Goal: Navigation & Orientation: Find specific page/section

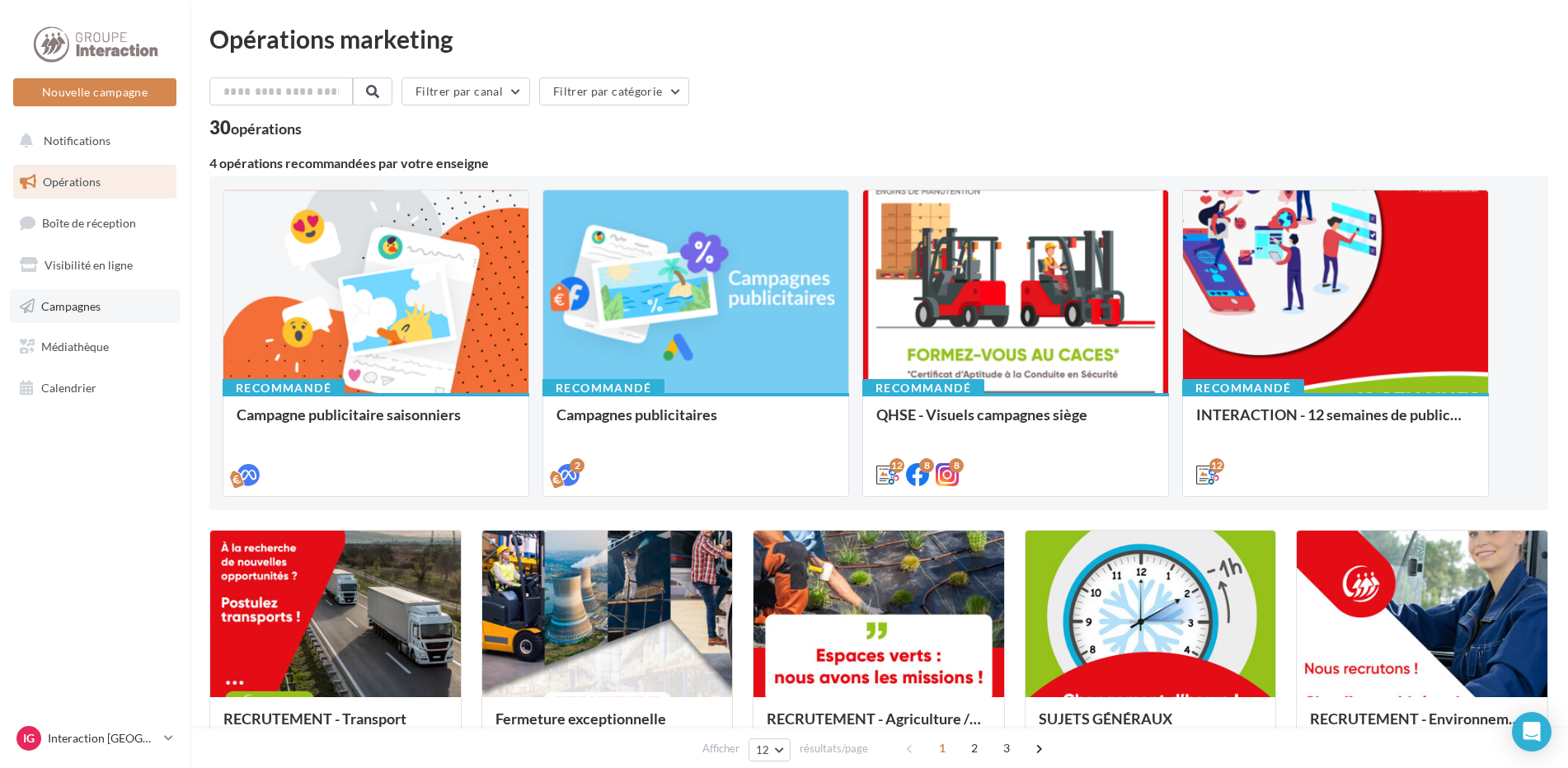
click at [66, 303] on span "Campagnes" at bounding box center [71, 305] width 60 height 14
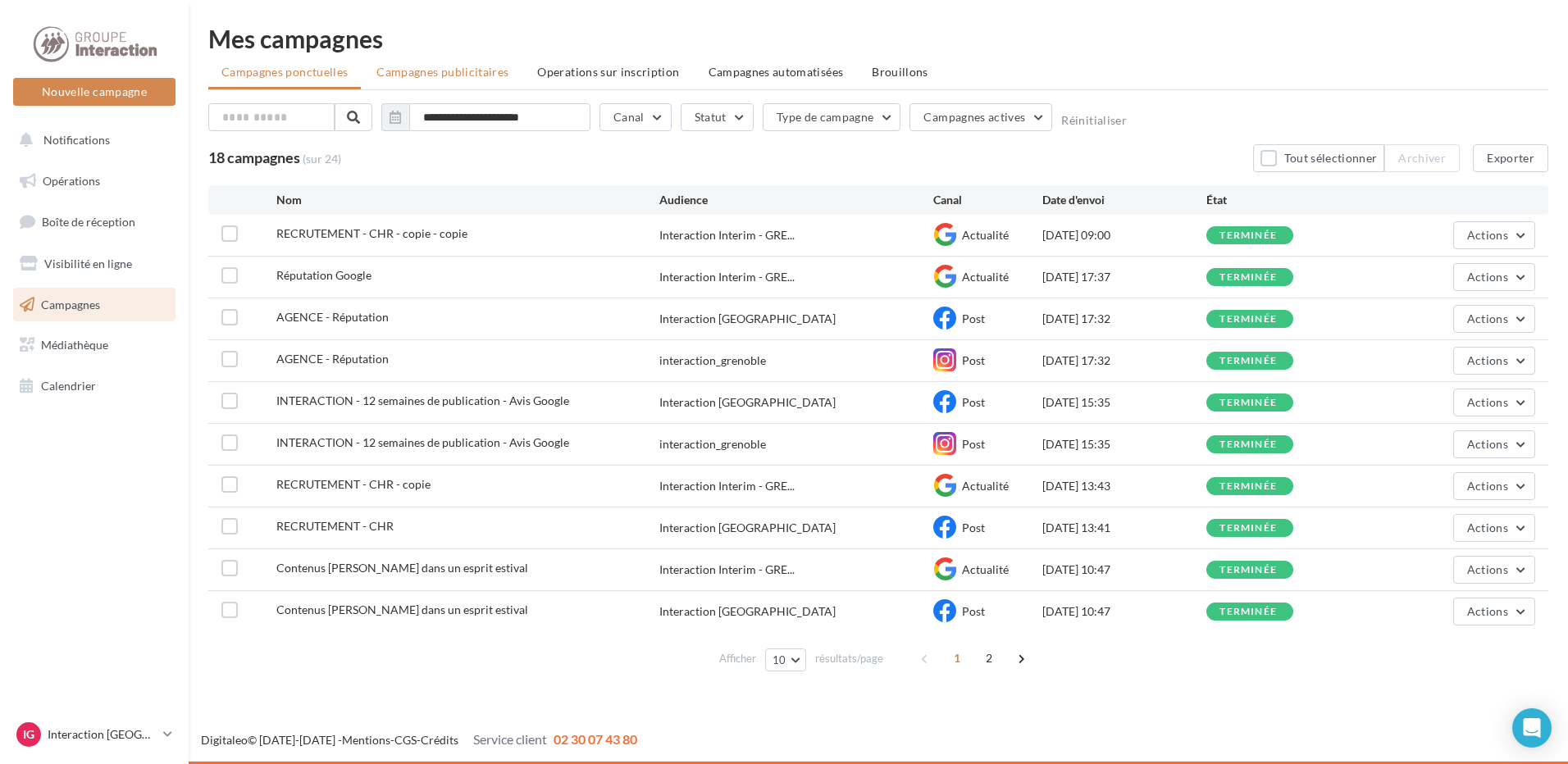
click at [496, 68] on span "Campagnes publicitaires" at bounding box center [442, 72] width 132 height 14
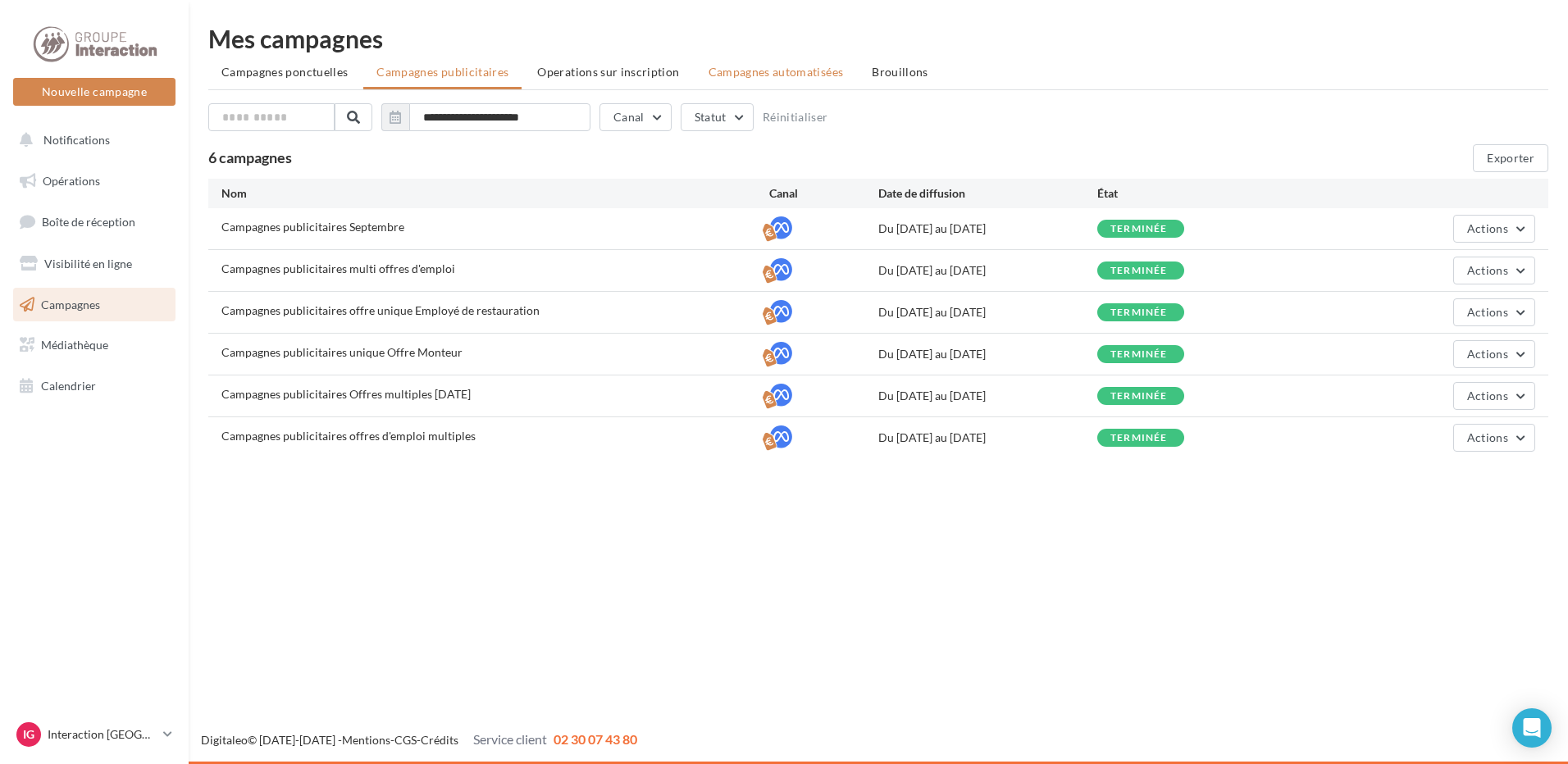
click at [809, 65] on span "Campagnes automatisées" at bounding box center [776, 72] width 135 height 14
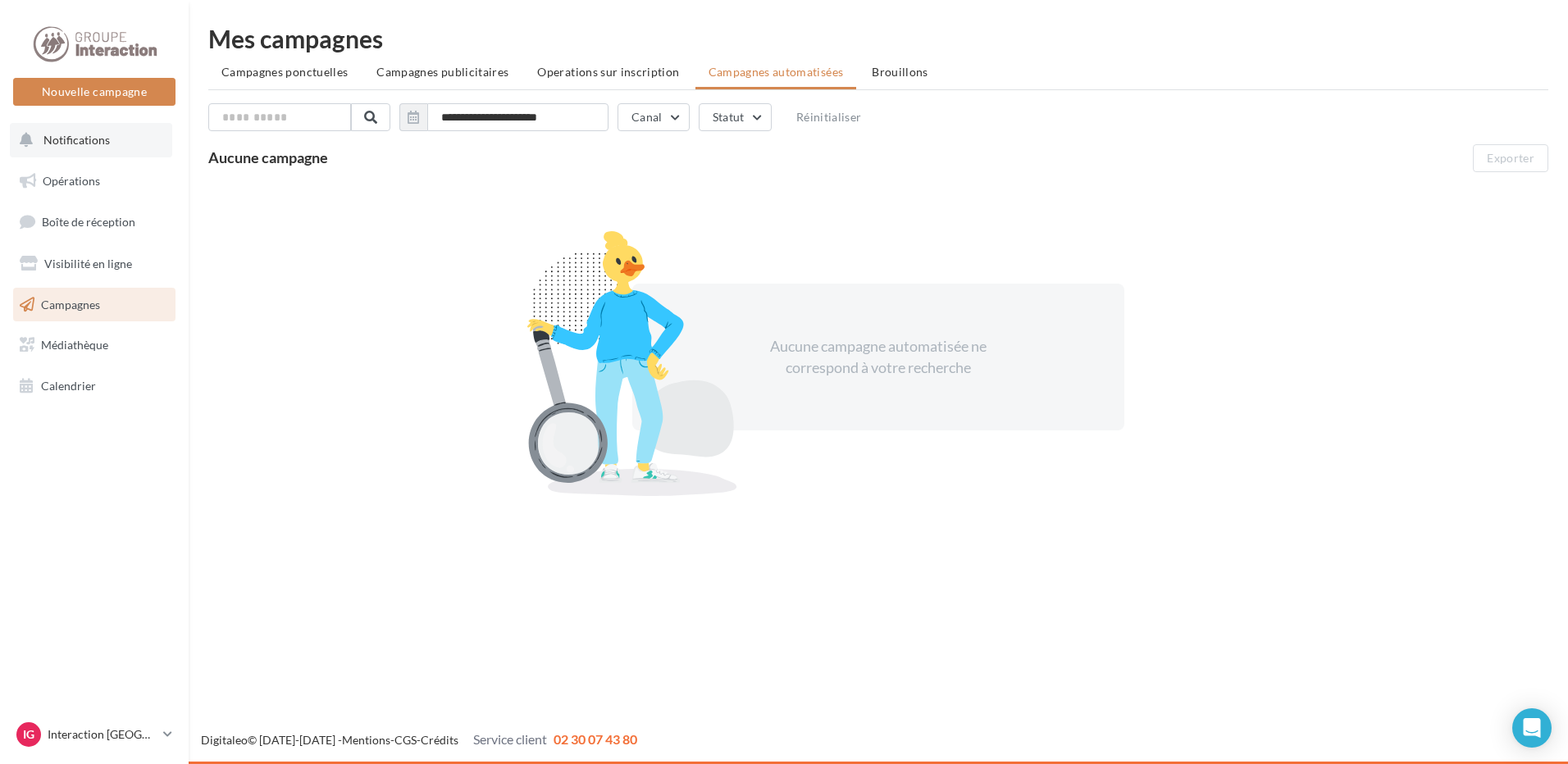
click at [52, 125] on button "Notifications" at bounding box center [91, 140] width 162 height 35
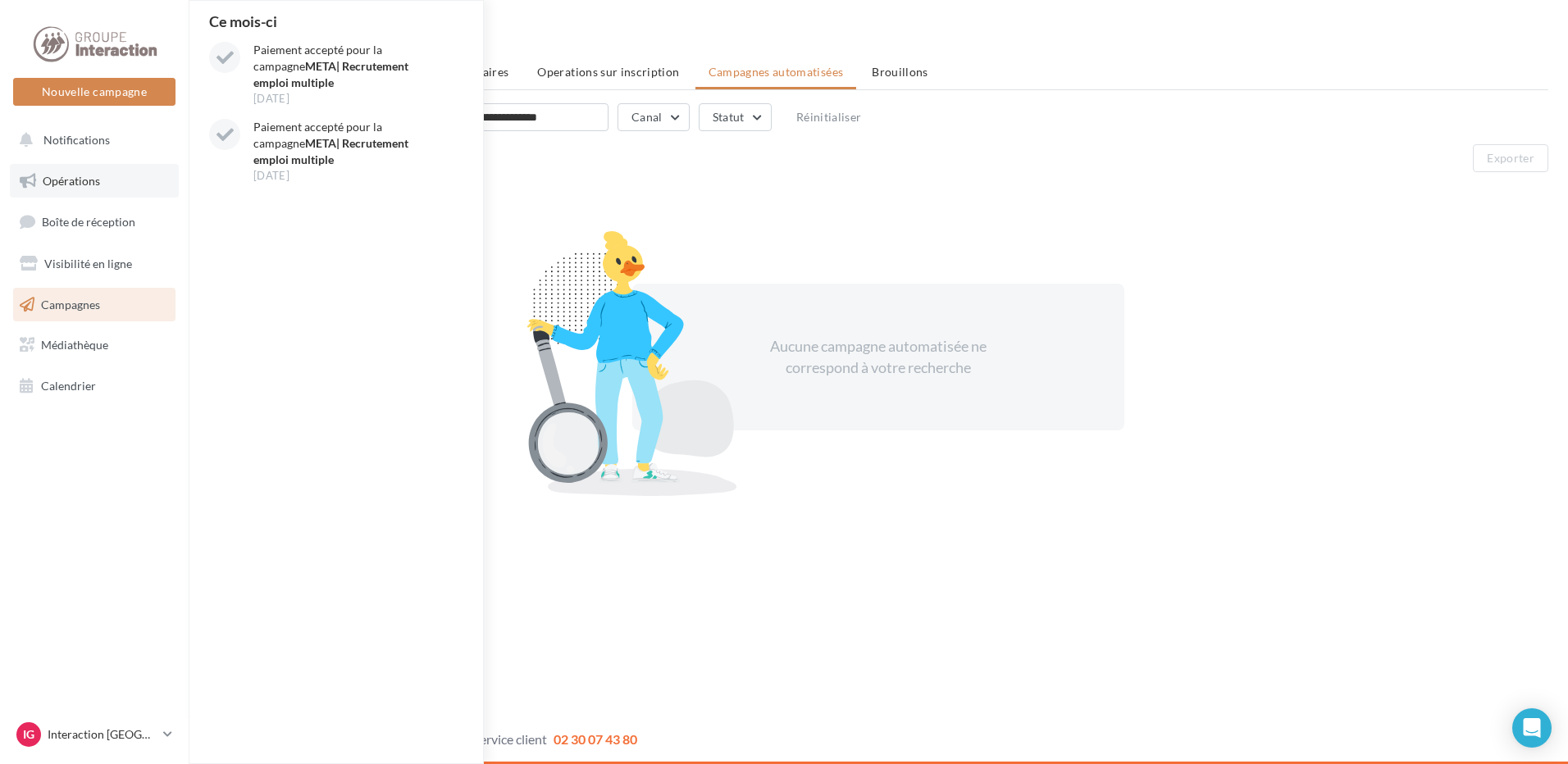
click at [72, 171] on link "Opérations" at bounding box center [94, 181] width 169 height 35
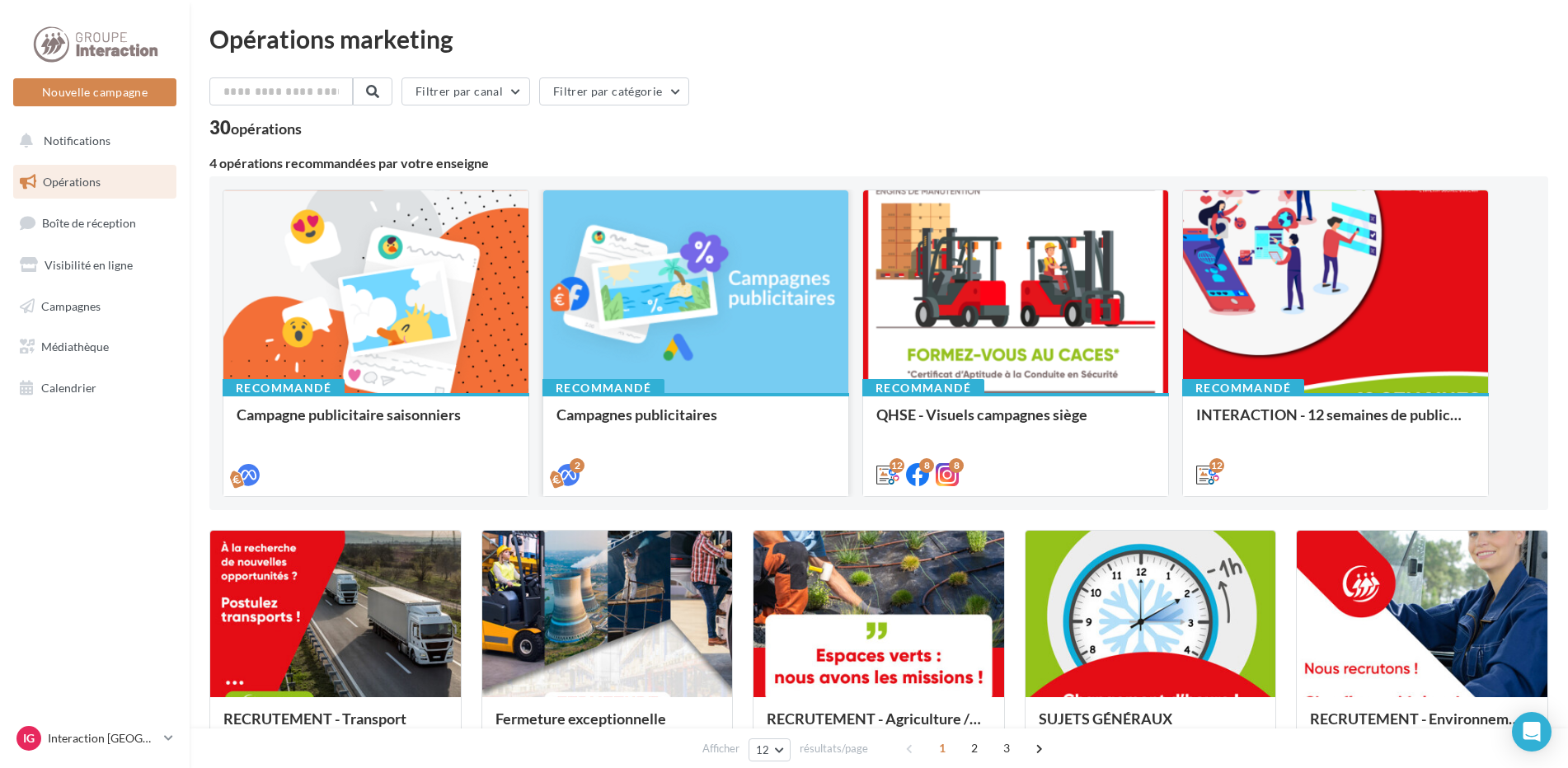
click at [675, 333] on div at bounding box center [695, 292] width 305 height 204
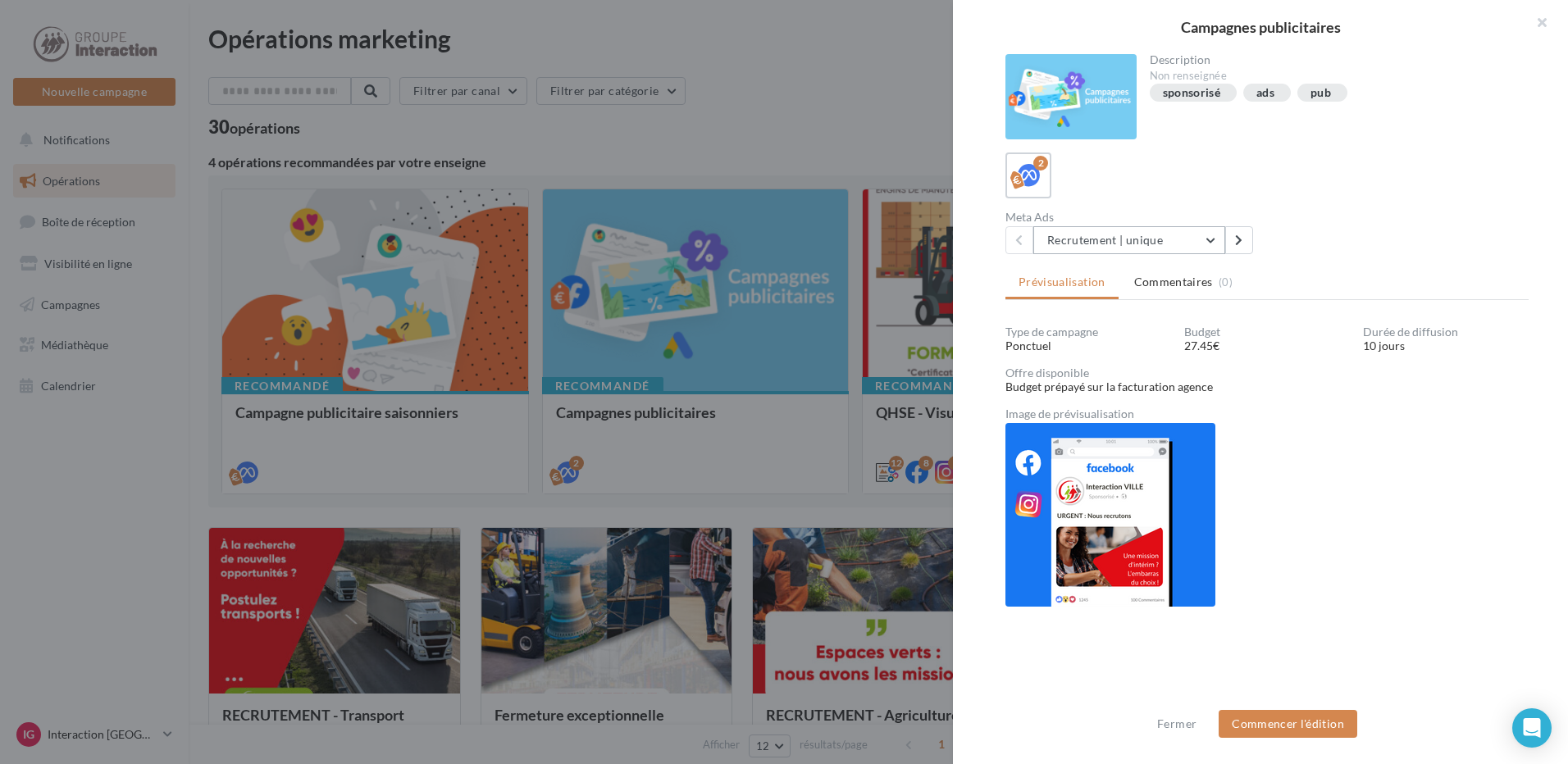
click at [1210, 239] on button "Recrutement | unique" at bounding box center [1128, 240] width 192 height 28
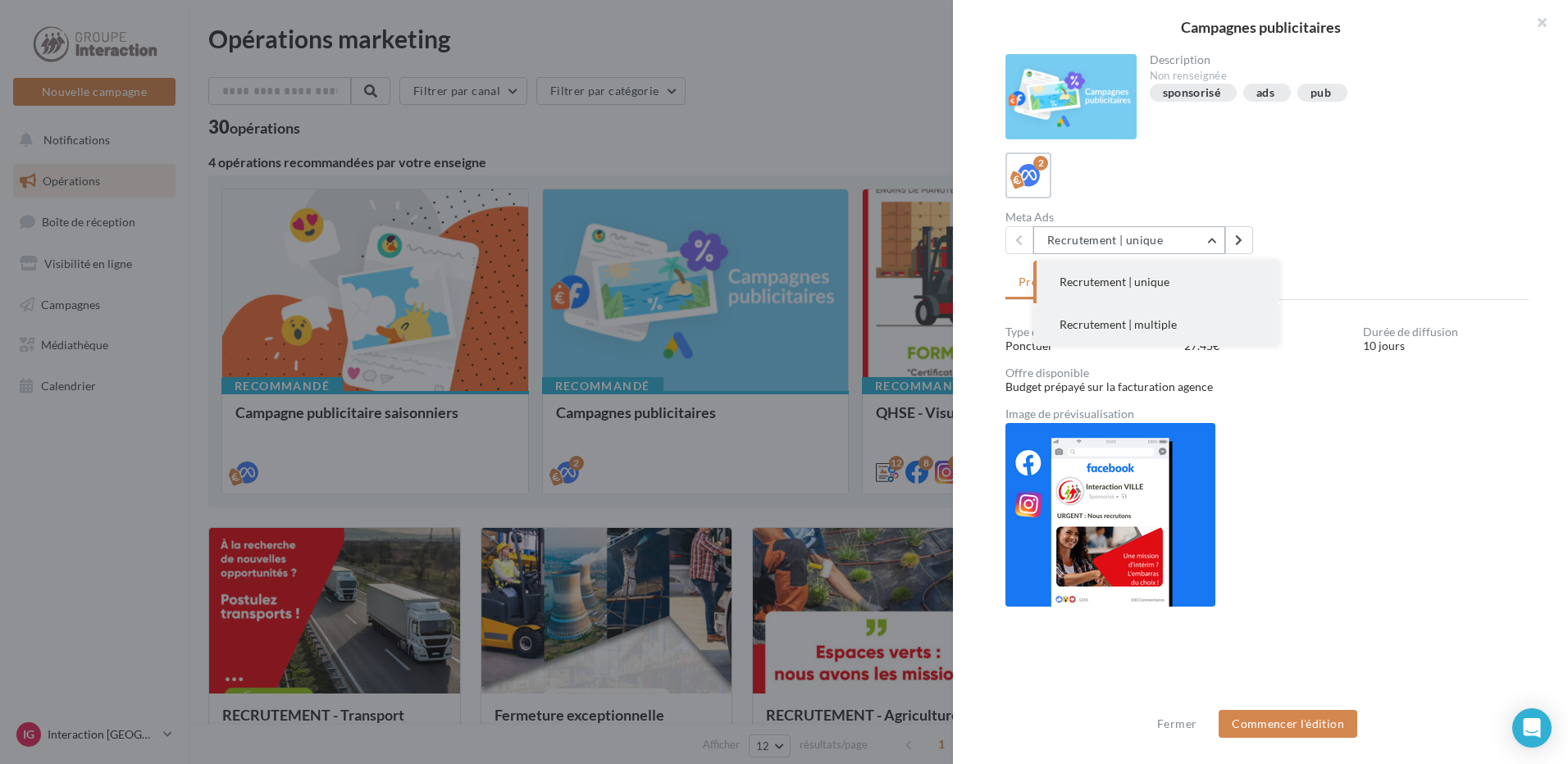
scroll to position [2, 0]
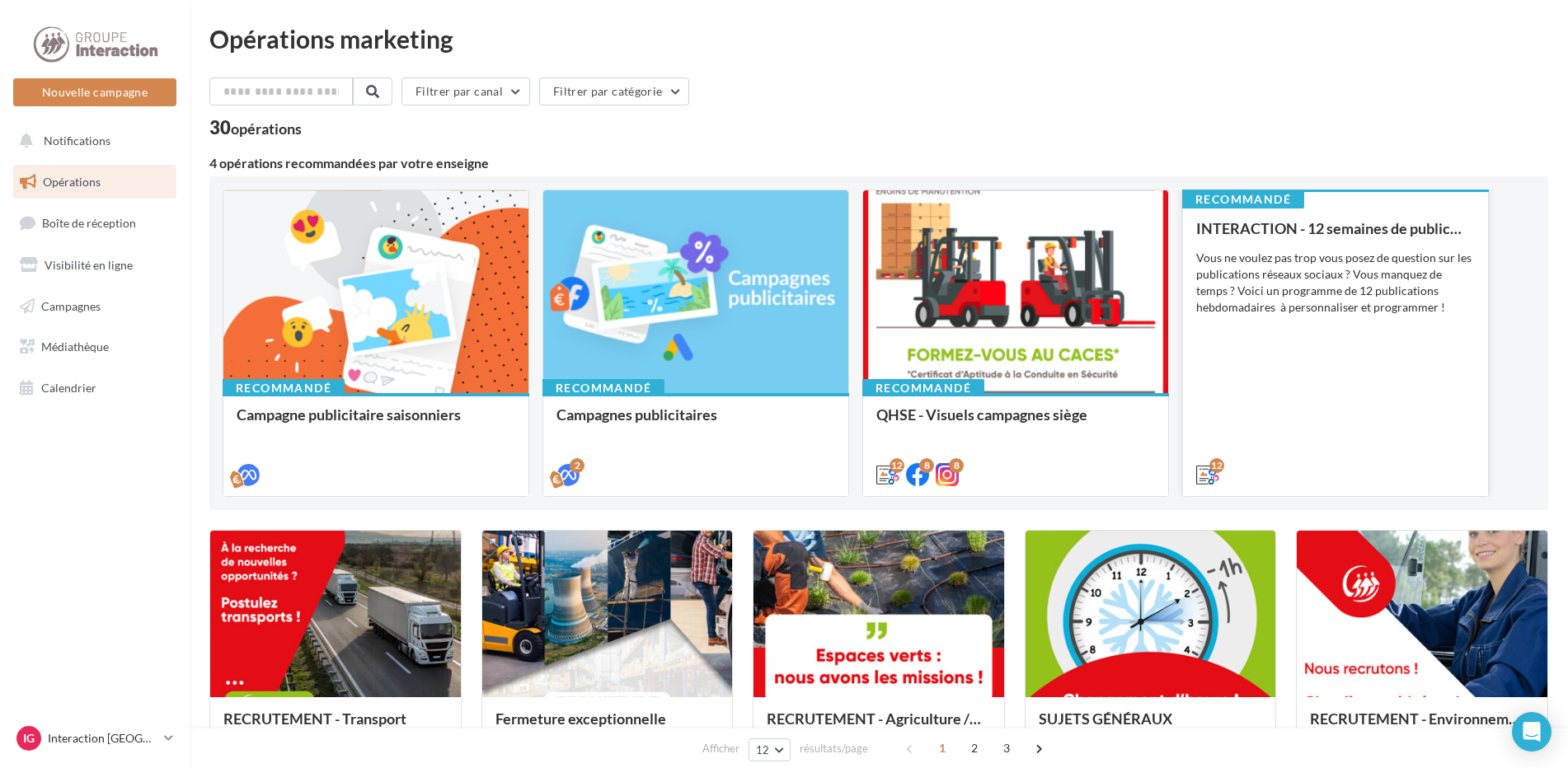
click at [1368, 293] on div "Vous ne voulez pas trop vous posez de question sur les publications réseaux soc…" at bounding box center [1335, 283] width 279 height 66
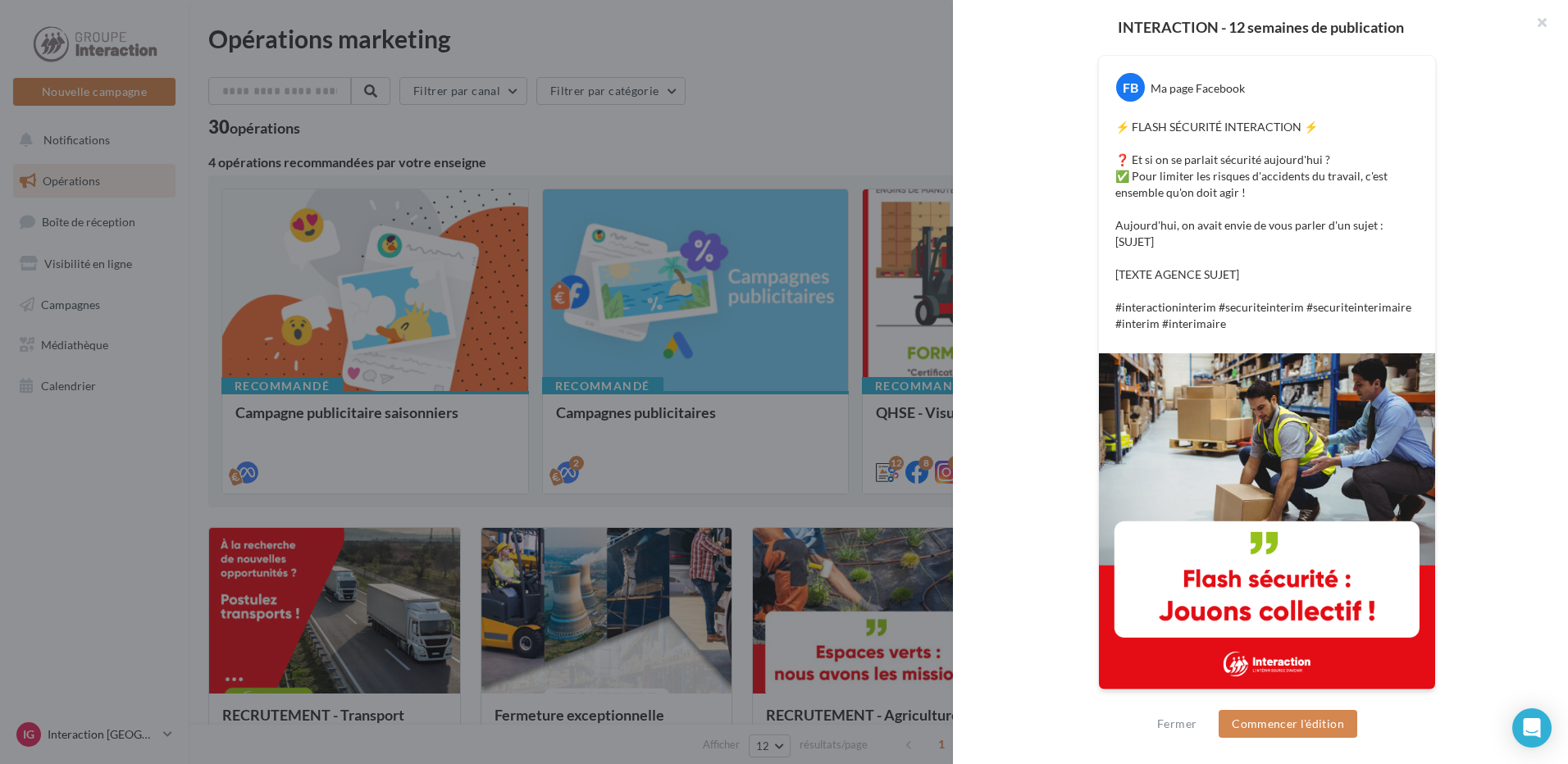
scroll to position [0, 0]
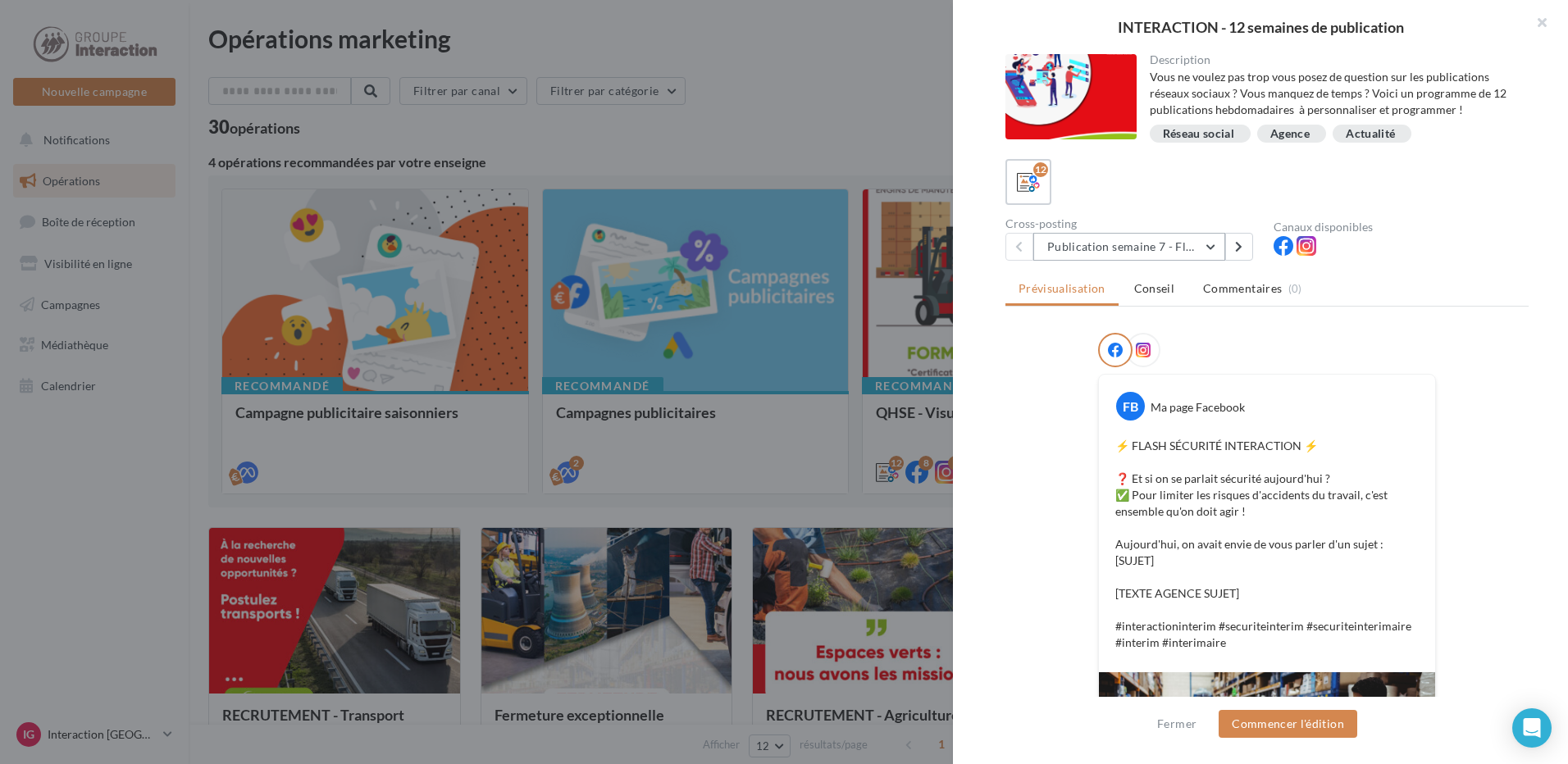
click at [1194, 248] on button "Publication semaine 7 - Flash sécurité" at bounding box center [1128, 247] width 192 height 28
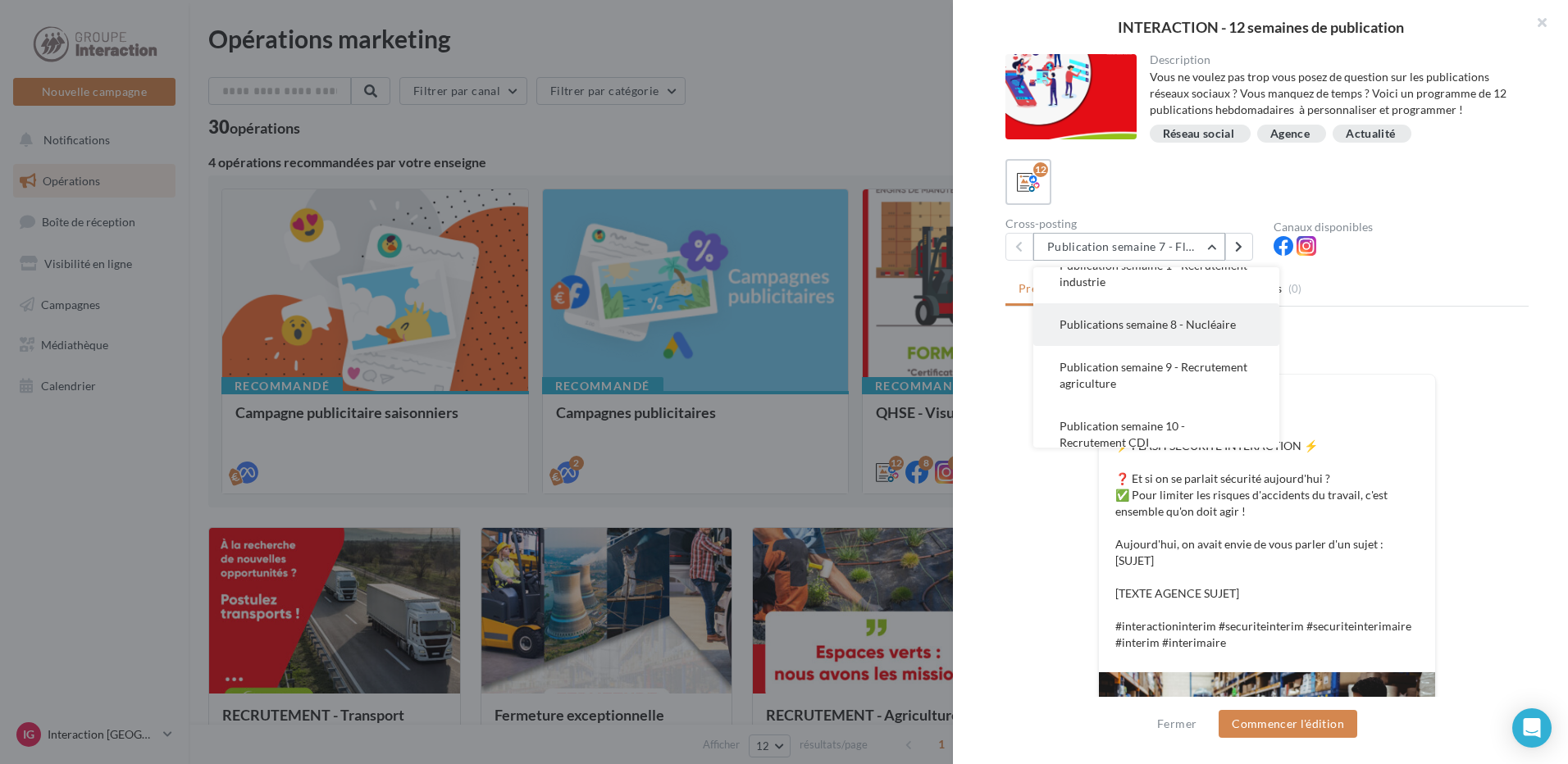
scroll to position [479, 0]
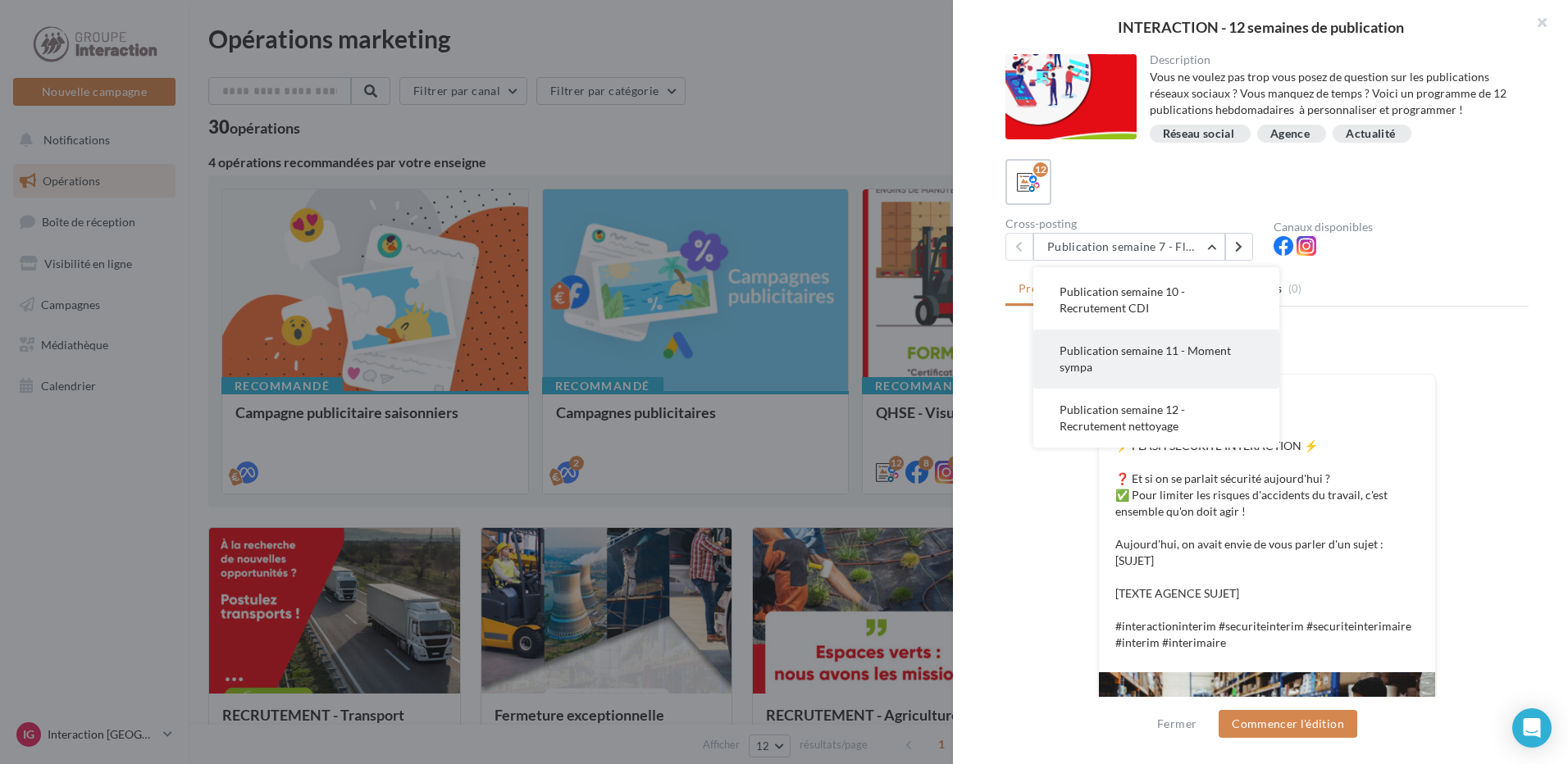
click at [1156, 351] on span "Publication semaine 11 - Moment sympa" at bounding box center [1145, 358] width 171 height 30
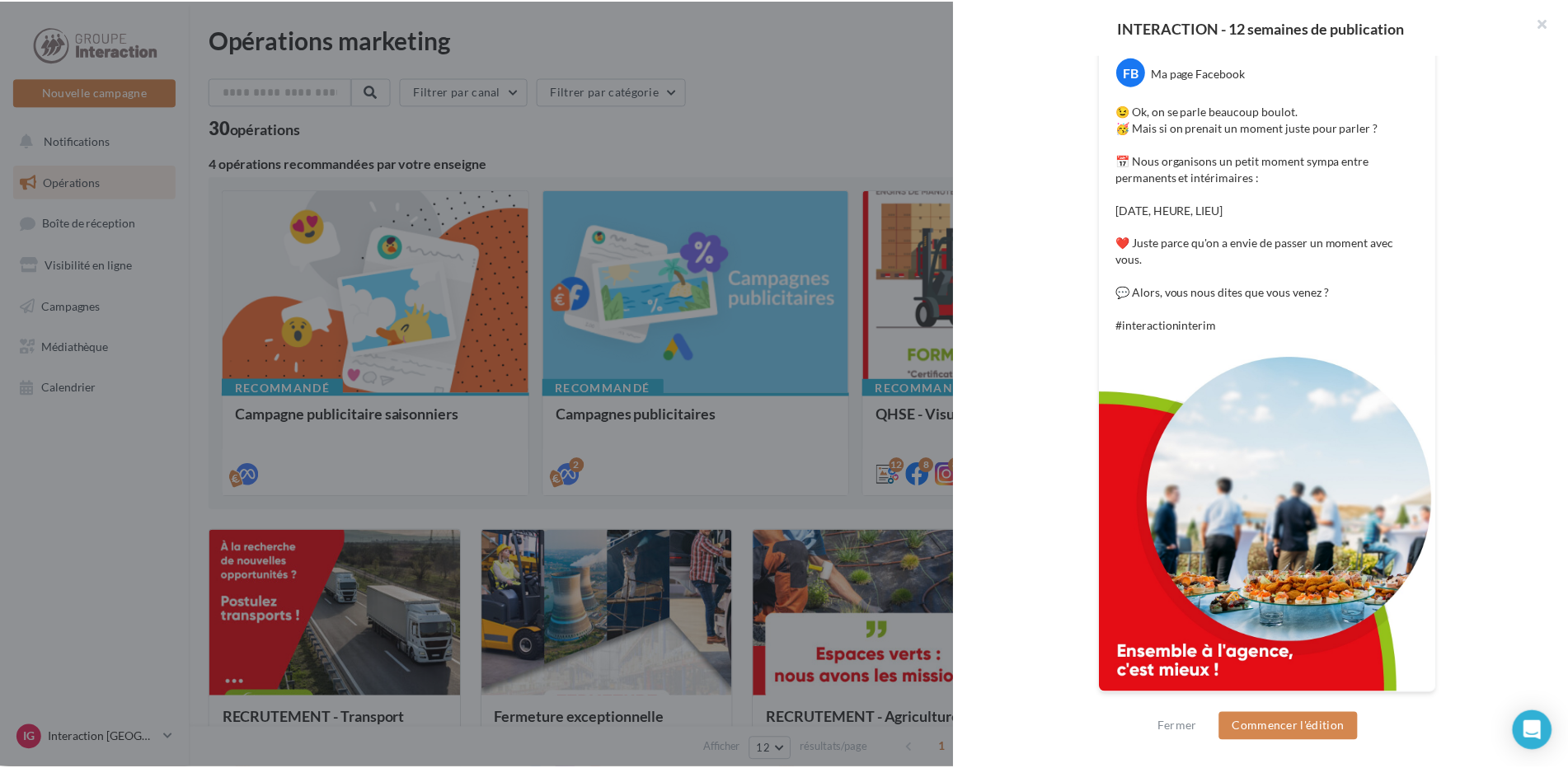
scroll to position [0, 0]
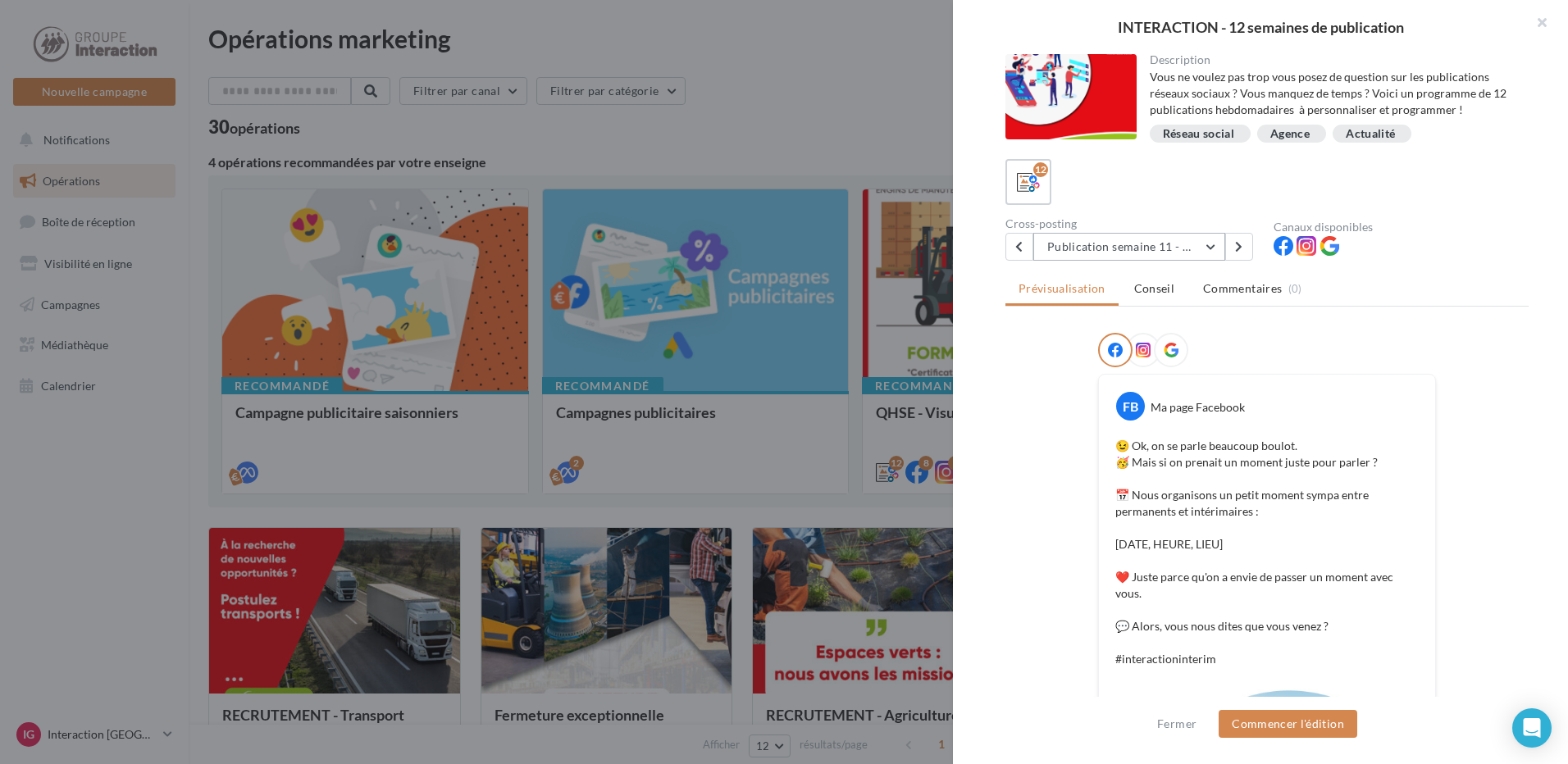
click at [1205, 239] on button "Publication semaine 11 - Moment sympa" at bounding box center [1128, 247] width 192 height 28
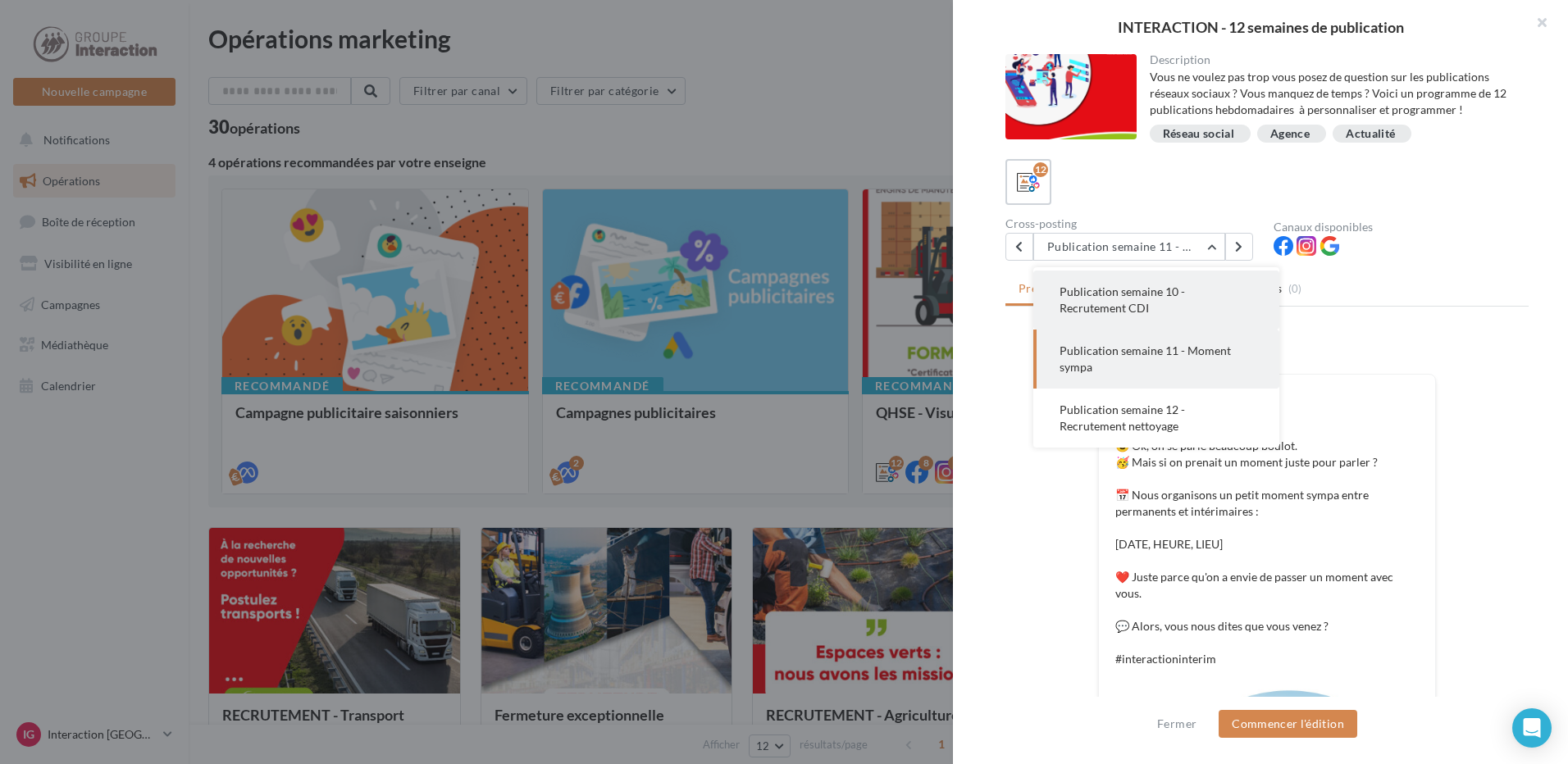
click at [1152, 298] on span "Publication semaine 10 - Recrutement CDI" at bounding box center [1122, 300] width 125 height 30
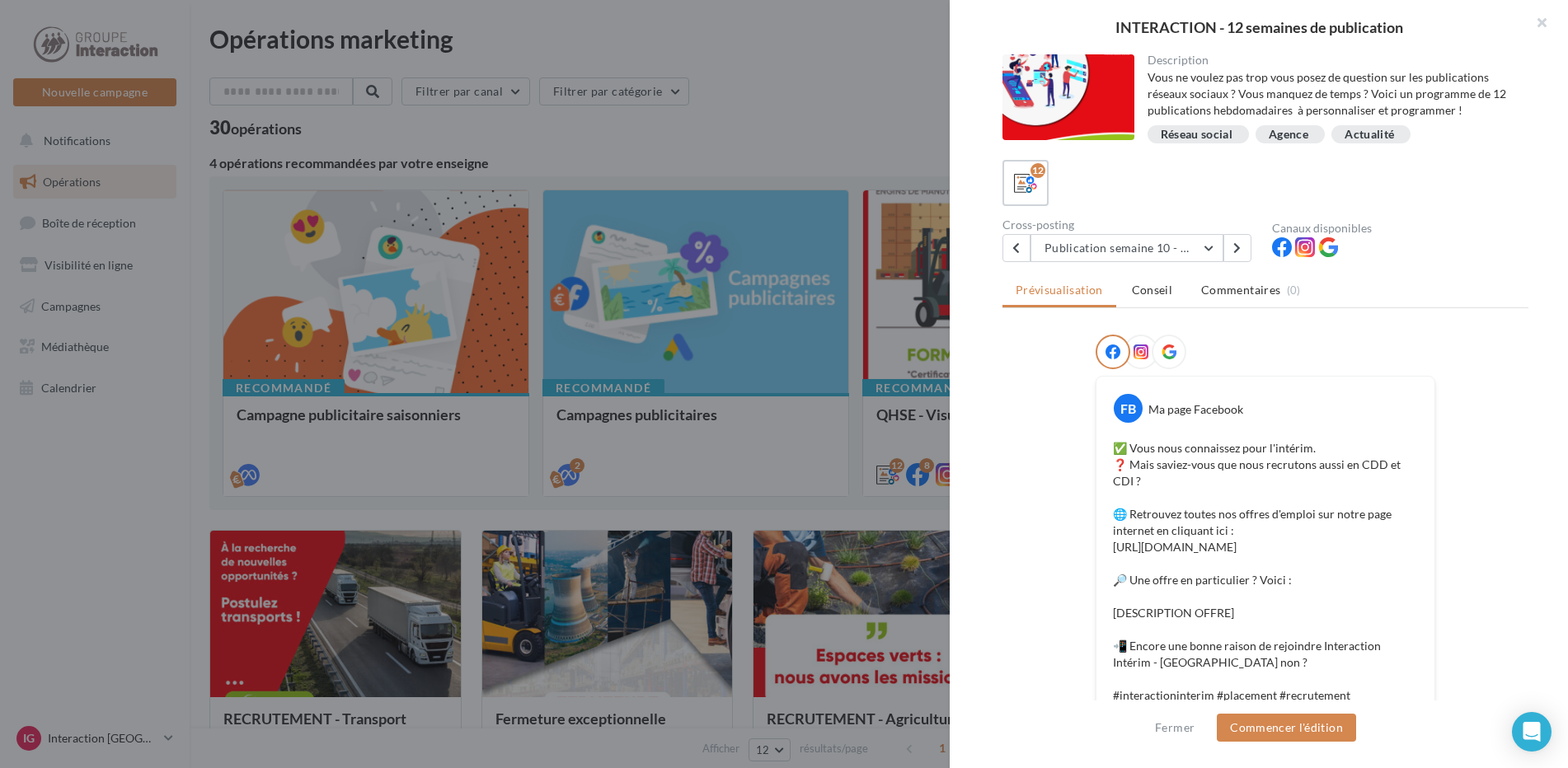
click at [151, 461] on div at bounding box center [784, 384] width 1568 height 768
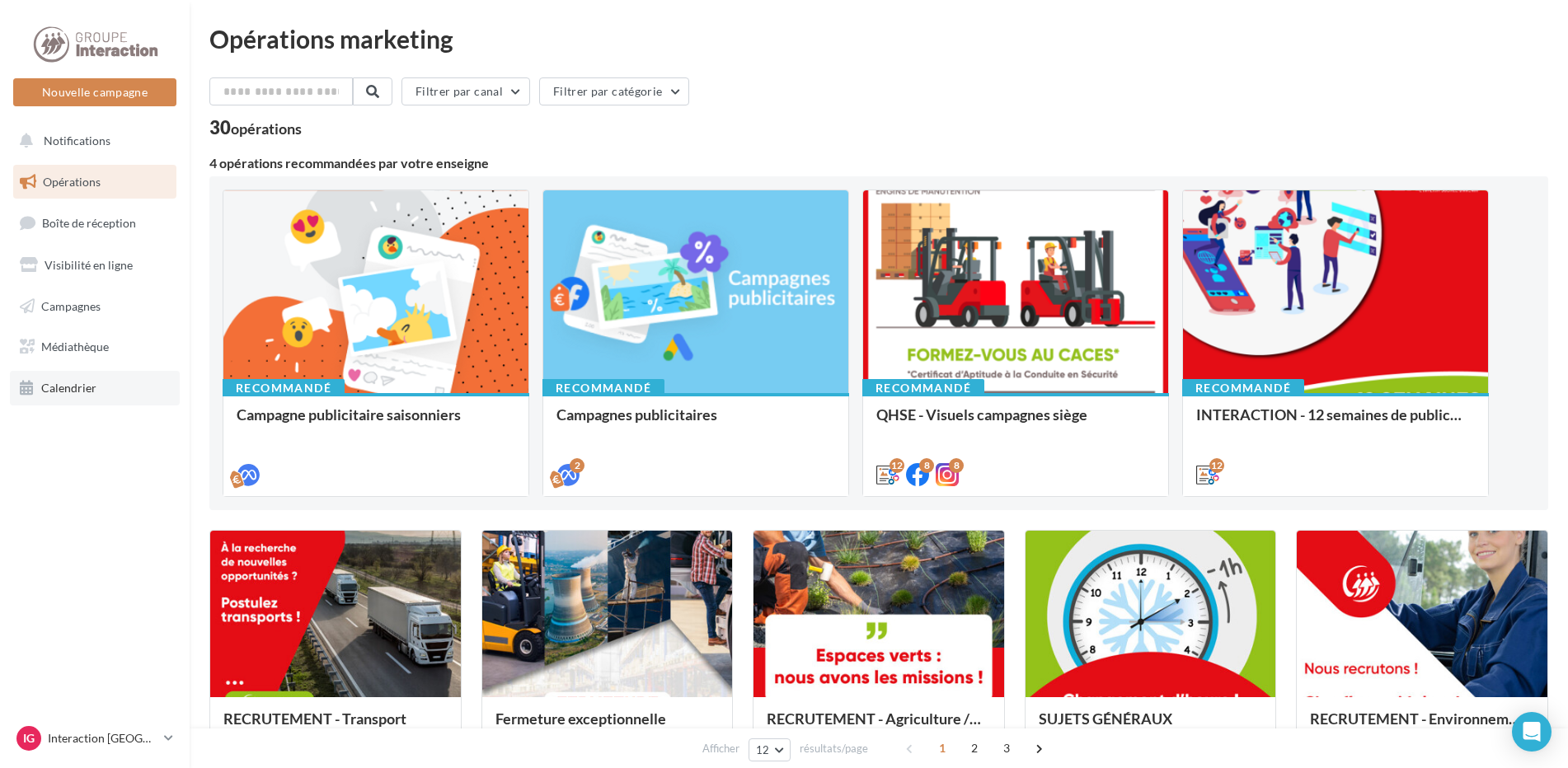
click at [74, 377] on link "Calendrier" at bounding box center [94, 388] width 170 height 35
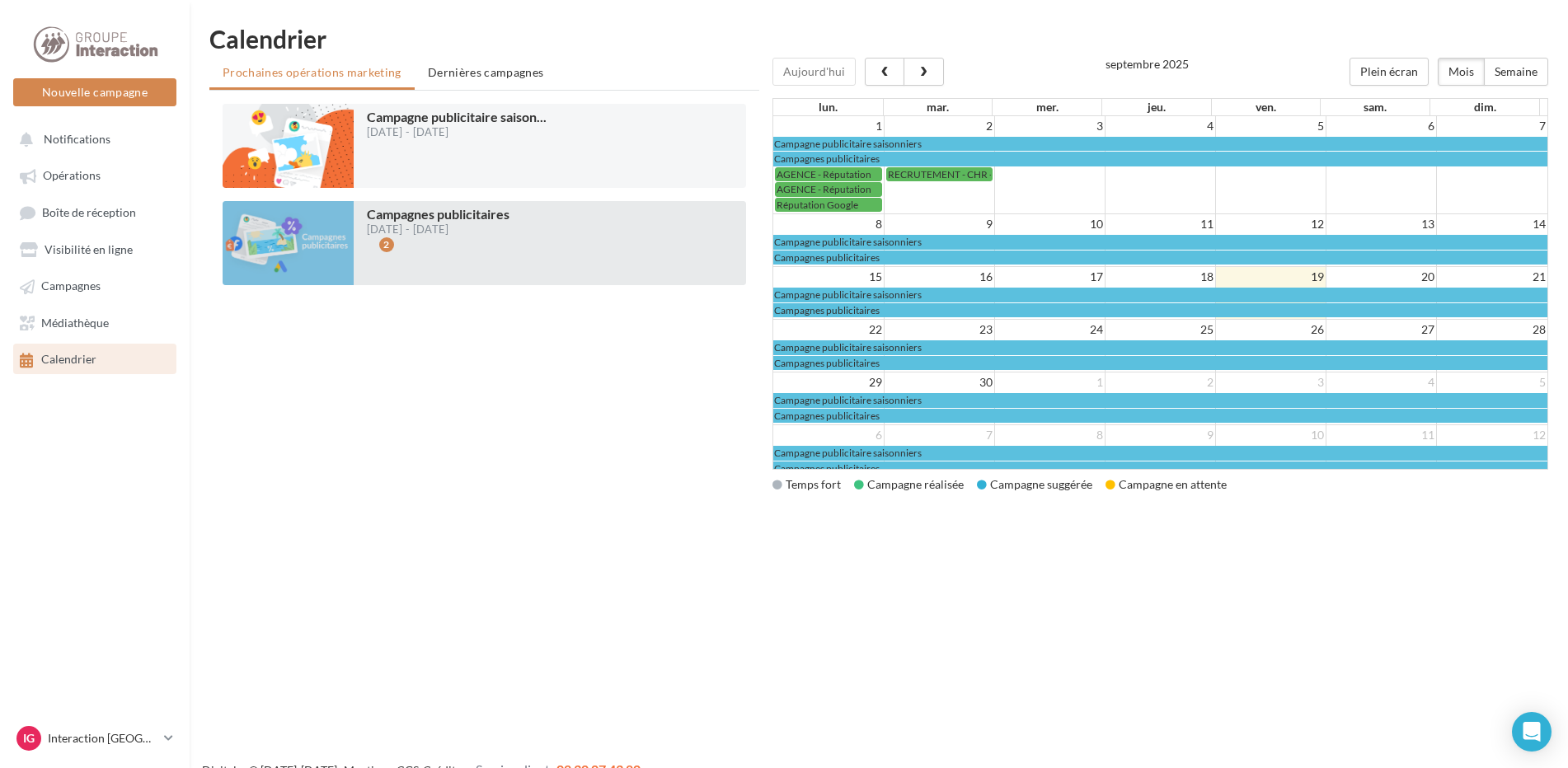
click at [459, 258] on div "2" at bounding box center [438, 260] width 142 height 37
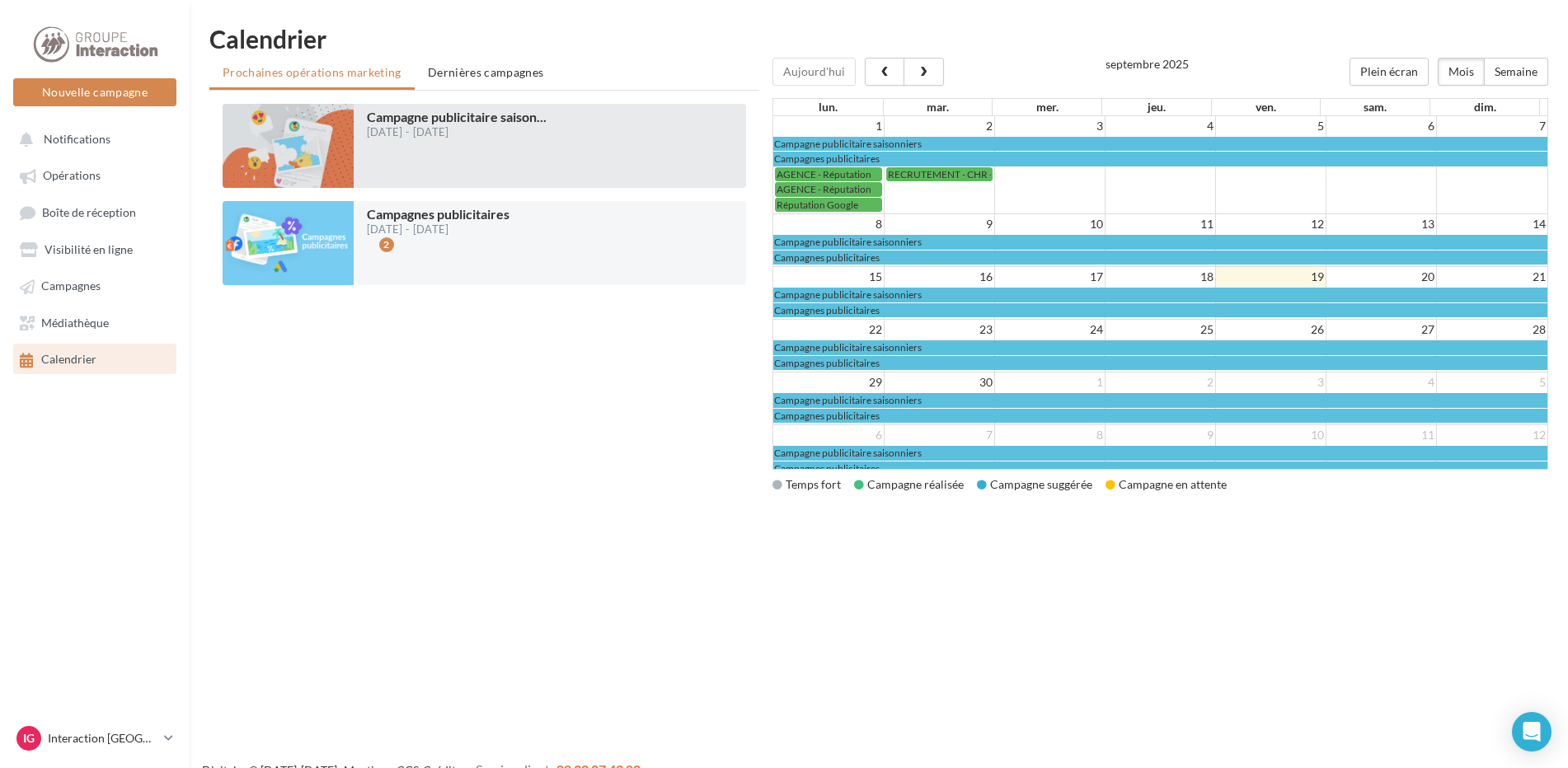
click at [451, 156] on div at bounding box center [456, 162] width 180 height 37
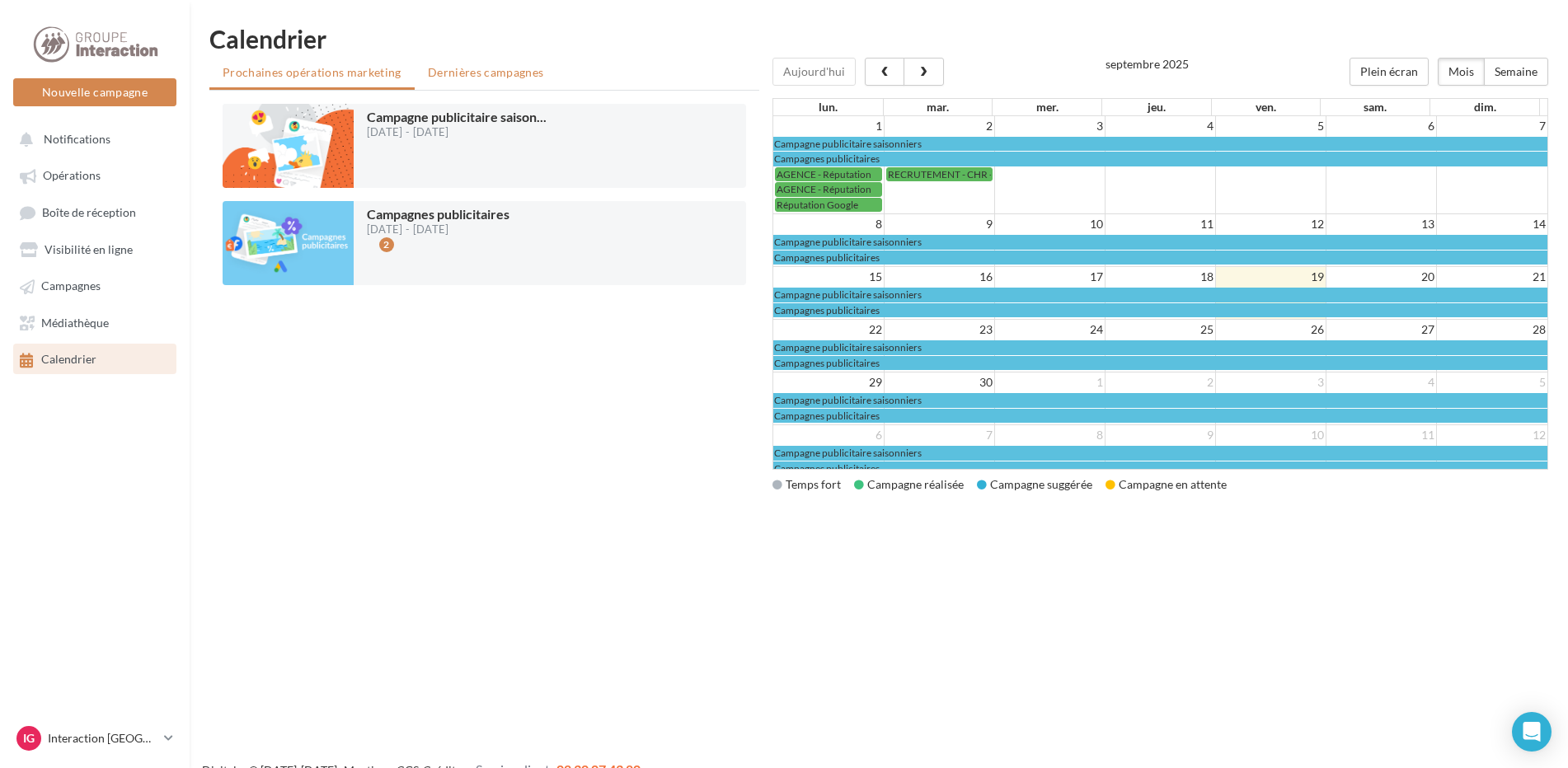
click at [463, 73] on span "Dernières campagnes" at bounding box center [486, 72] width 116 height 14
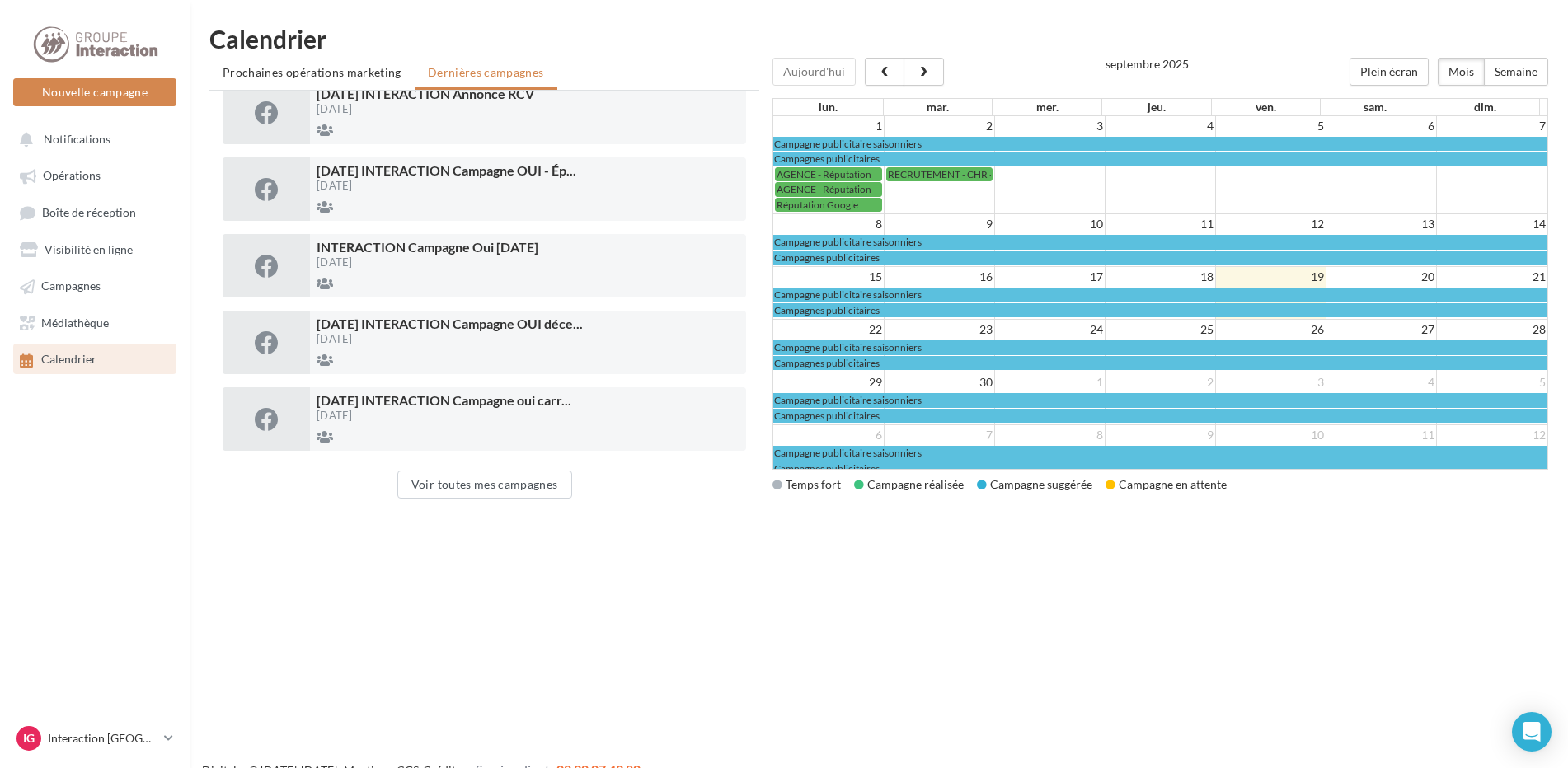
scroll to position [413, 0]
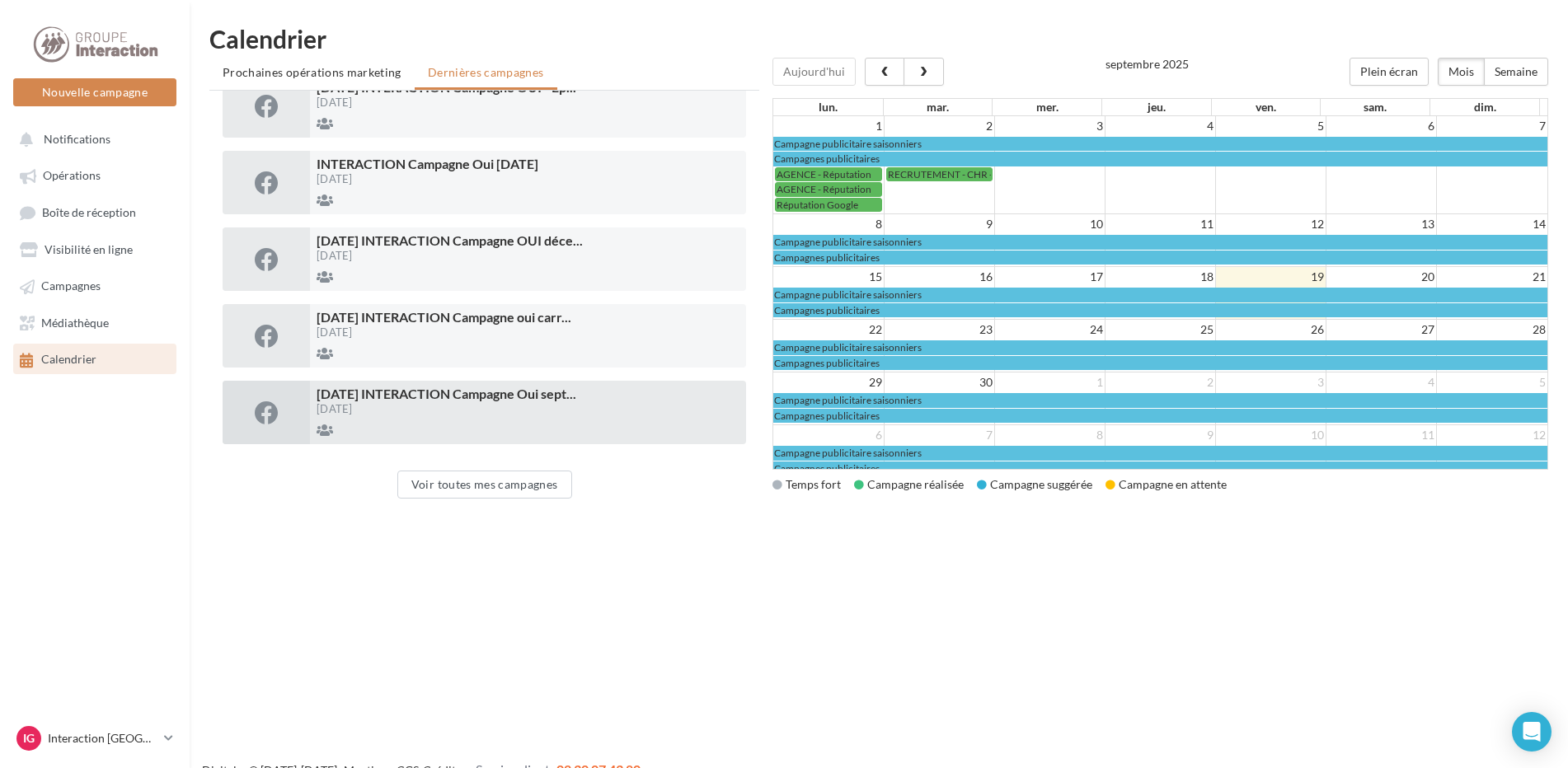
click at [529, 425] on div at bounding box center [527, 430] width 423 height 17
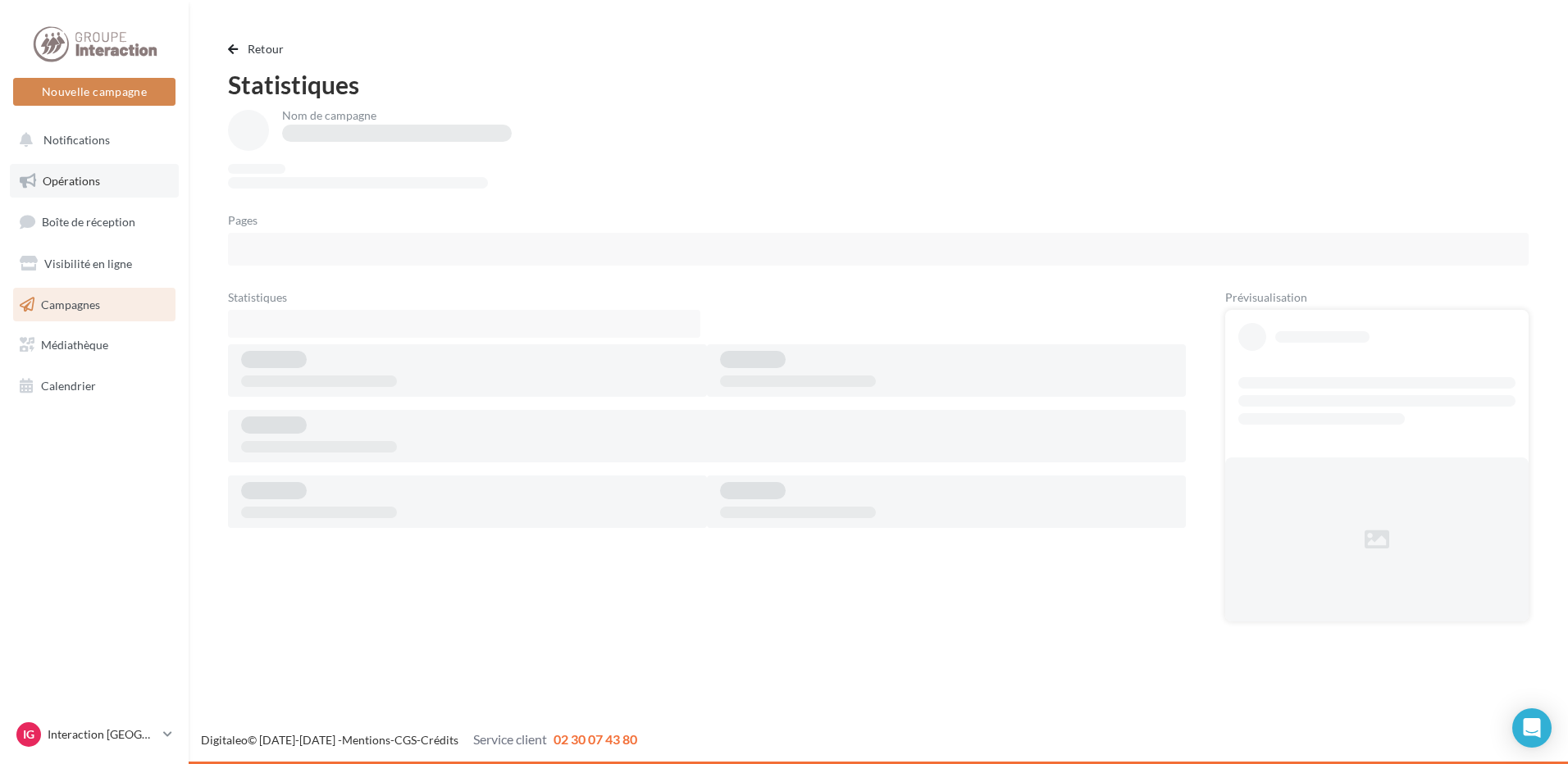
click at [12, 170] on link "Opérations" at bounding box center [94, 181] width 169 height 35
click at [72, 174] on span "Opérations" at bounding box center [72, 180] width 58 height 14
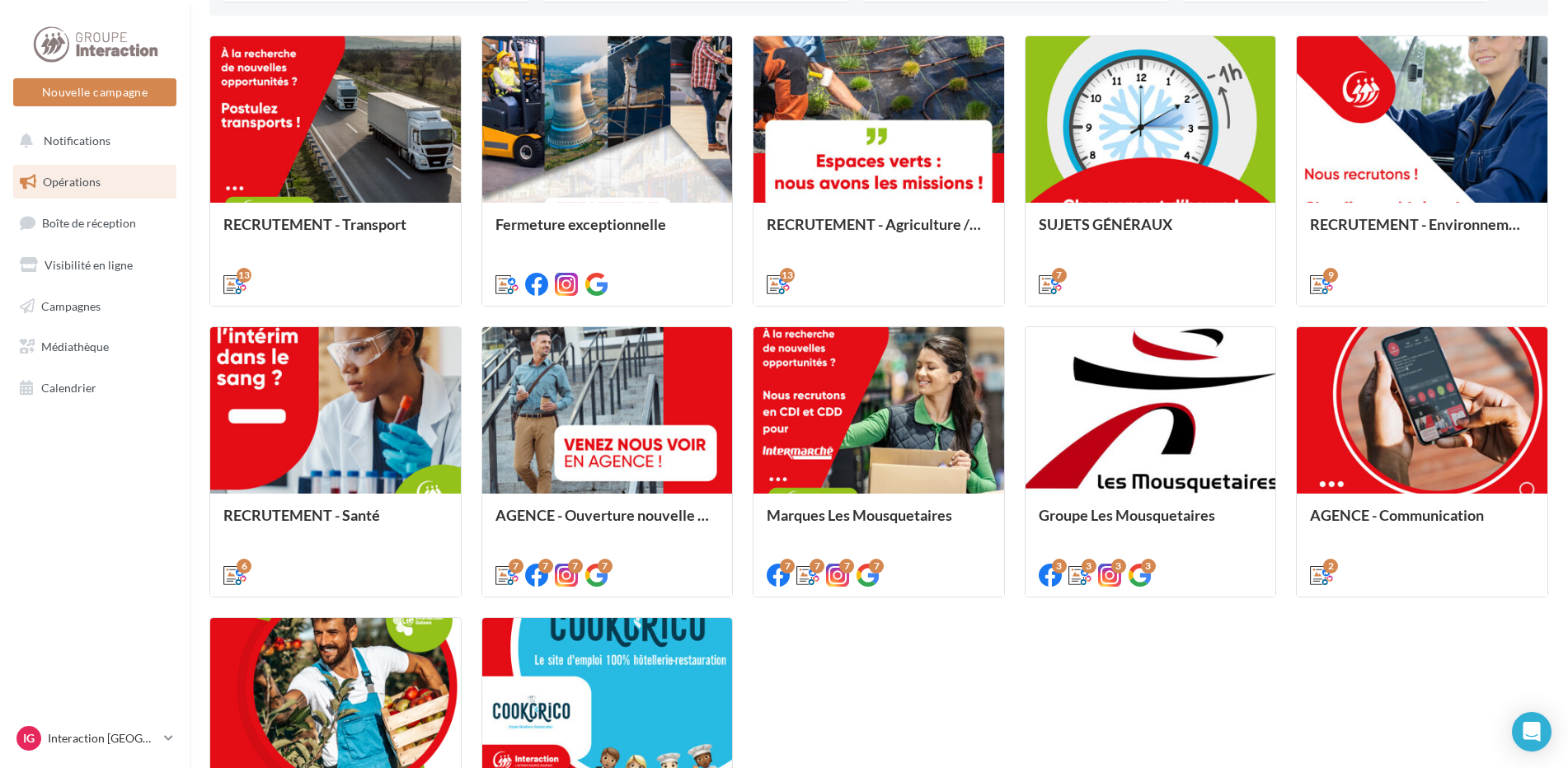
scroll to position [751, 0]
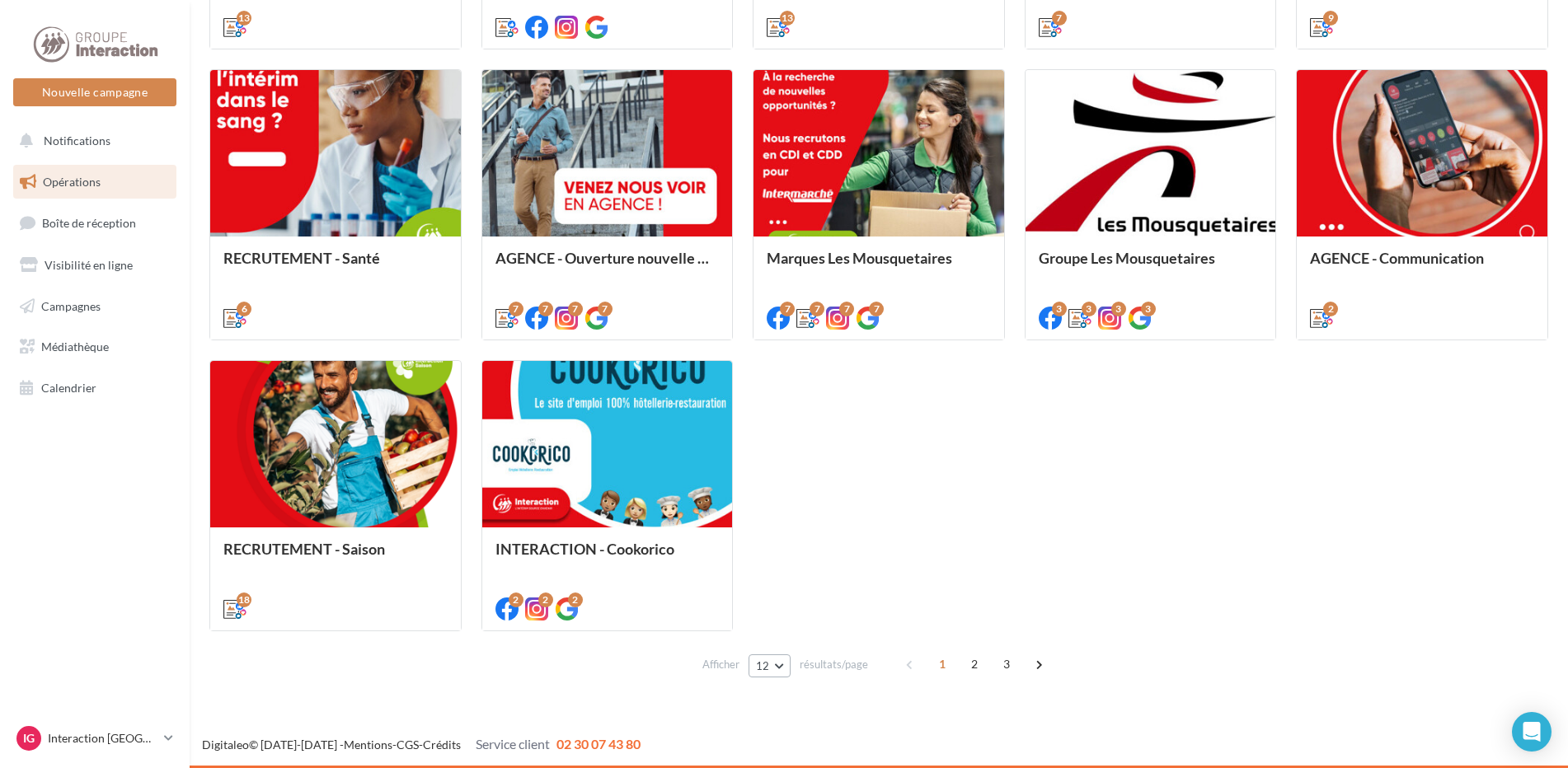
click at [765, 671] on span "12" at bounding box center [762, 666] width 14 height 13
click at [789, 639] on button "96" at bounding box center [805, 636] width 115 height 29
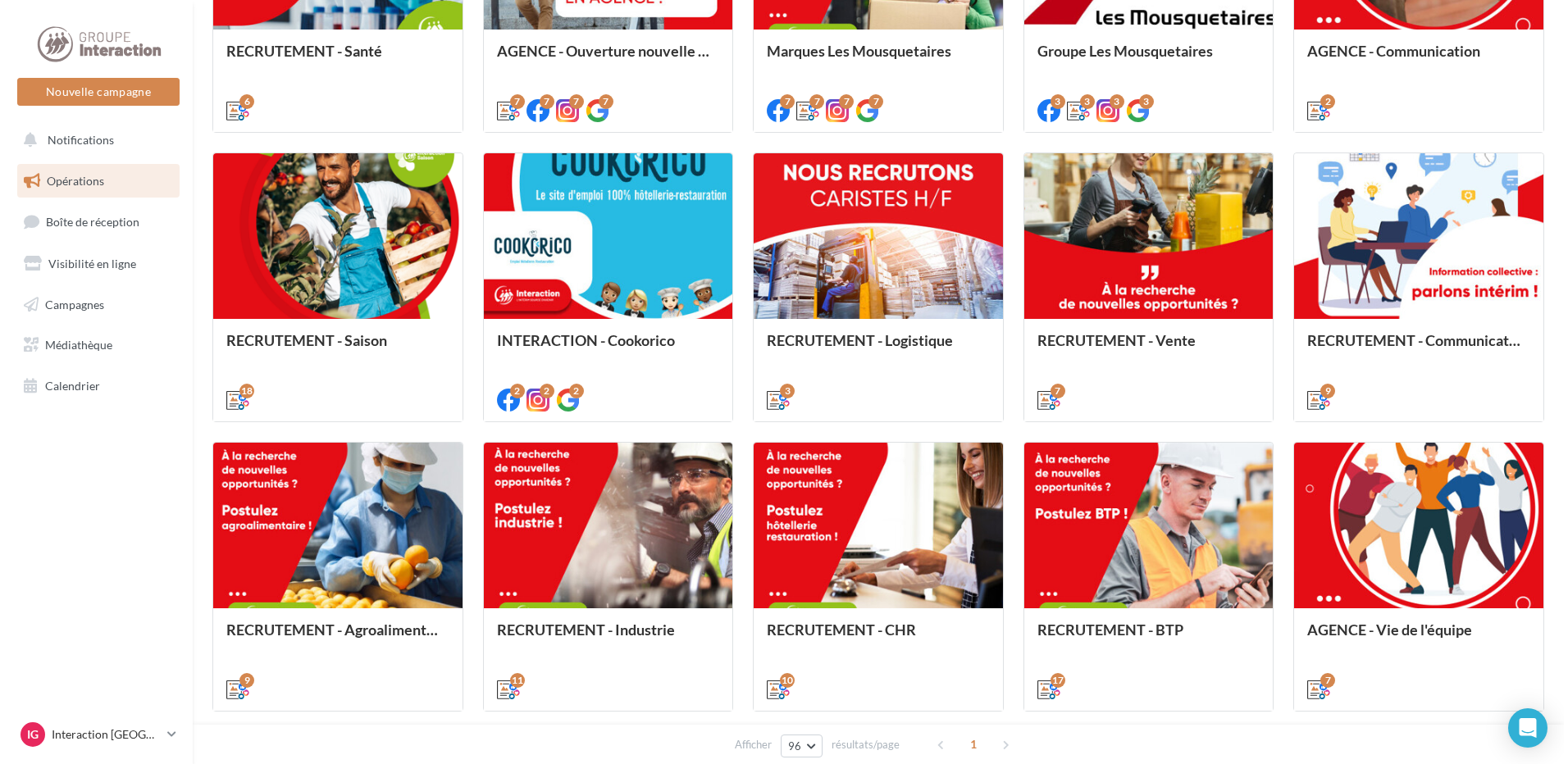
scroll to position [1282, 0]
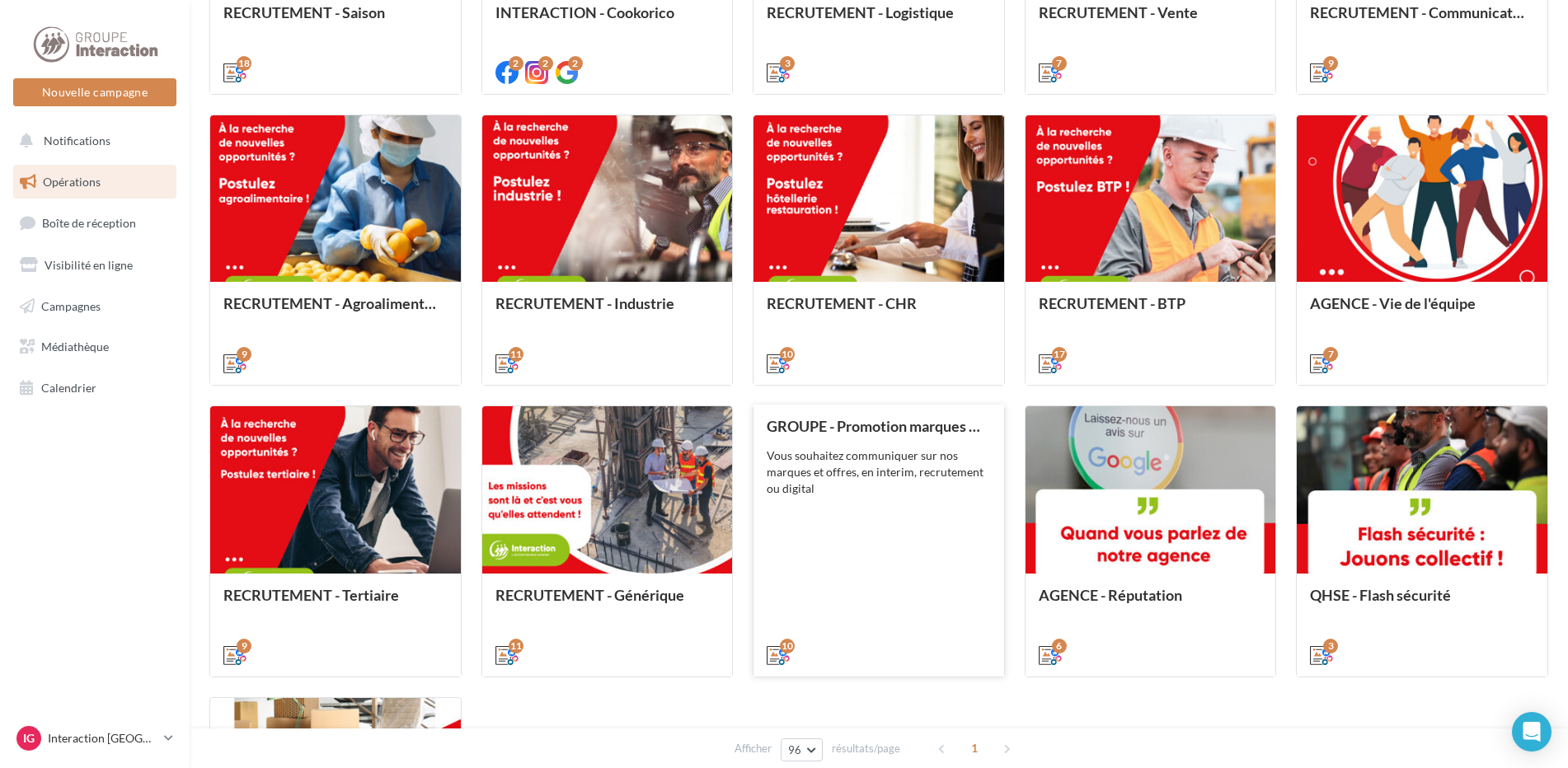
click at [822, 516] on div "GROUPE - Promotion marques et offres Vous souhaitez communiquer sur nos marques…" at bounding box center [878, 540] width 224 height 243
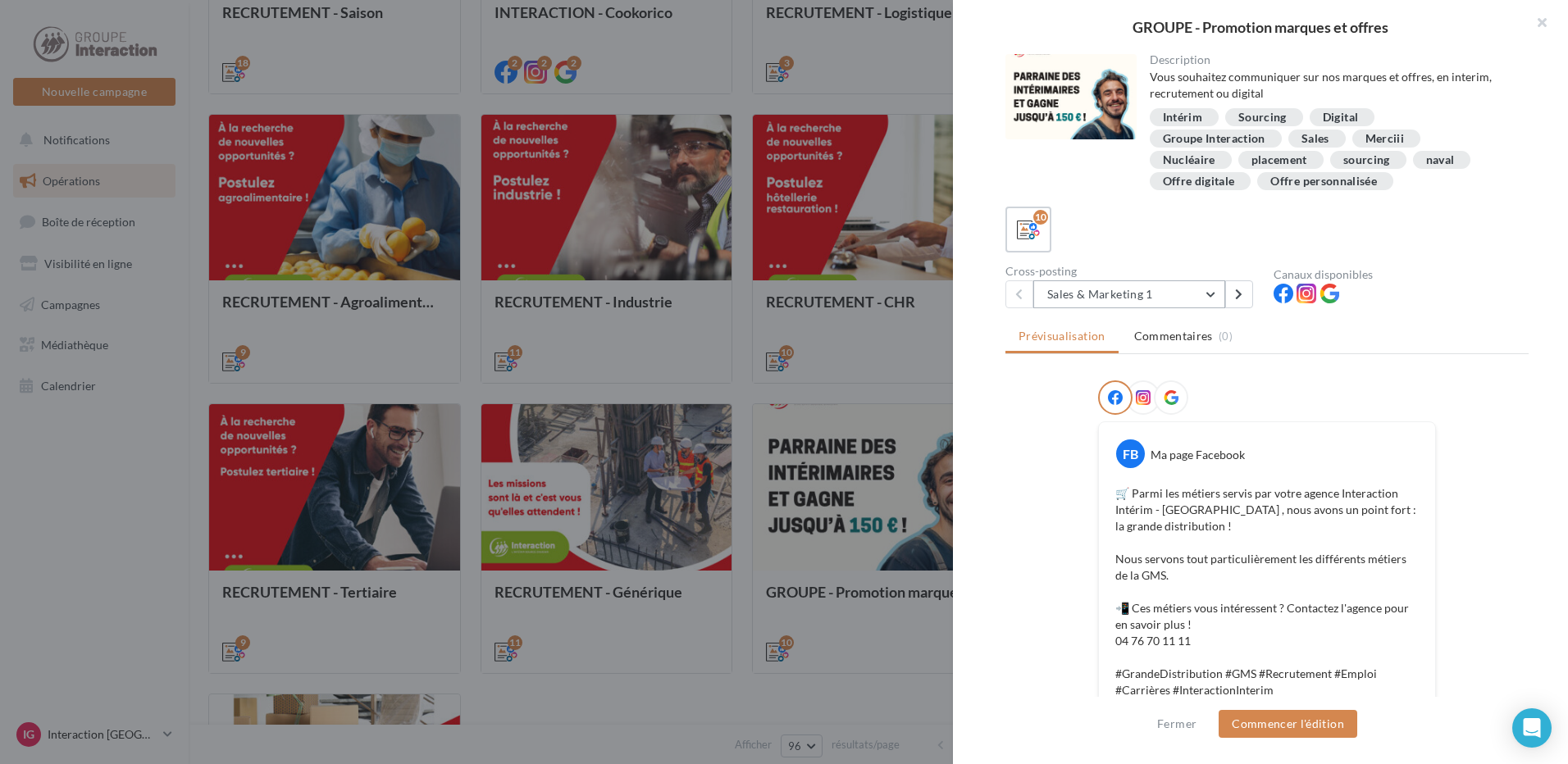
click at [1206, 296] on button "Sales & Marketing 1" at bounding box center [1128, 295] width 192 height 28
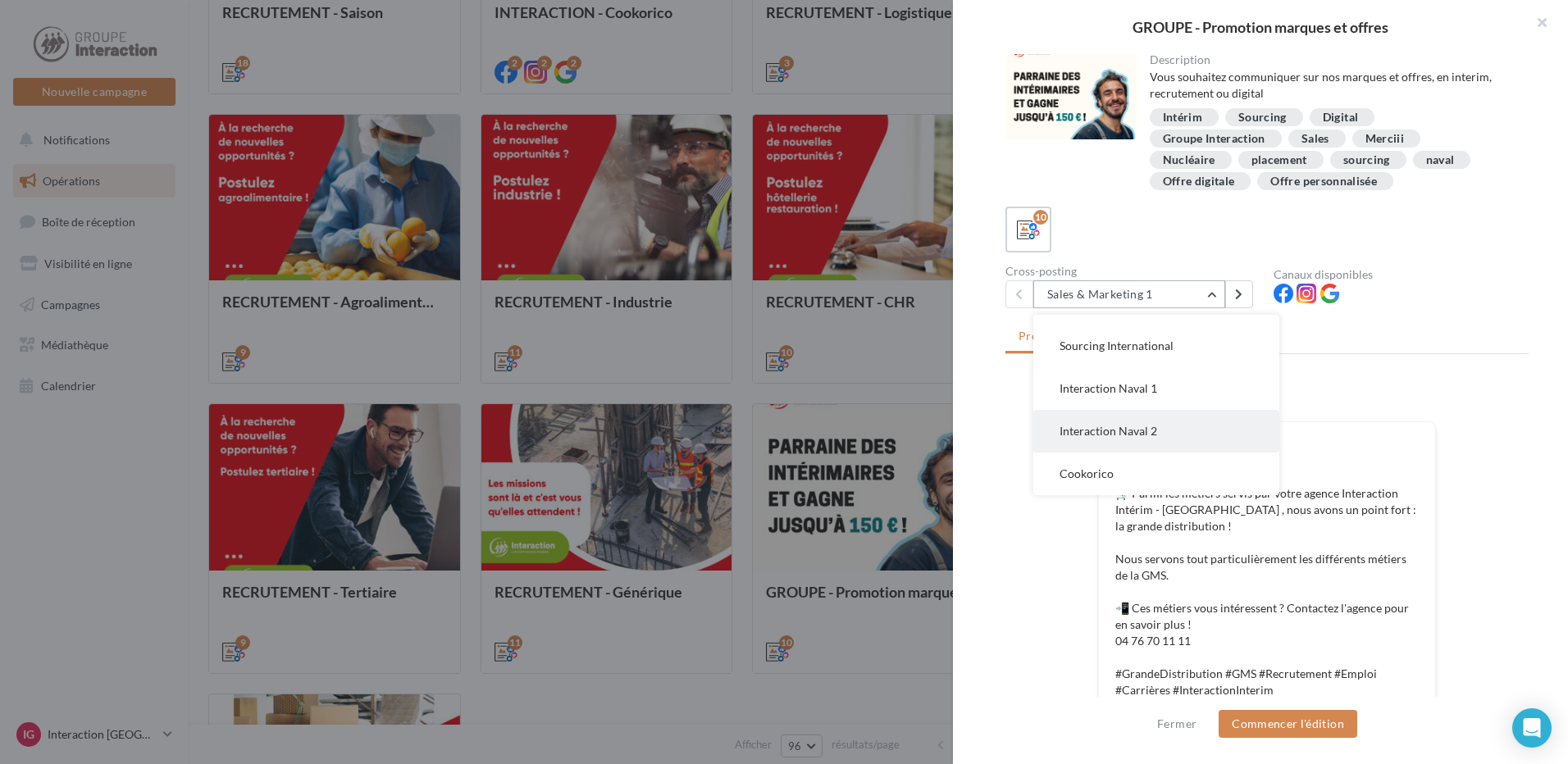
scroll to position [82, 0]
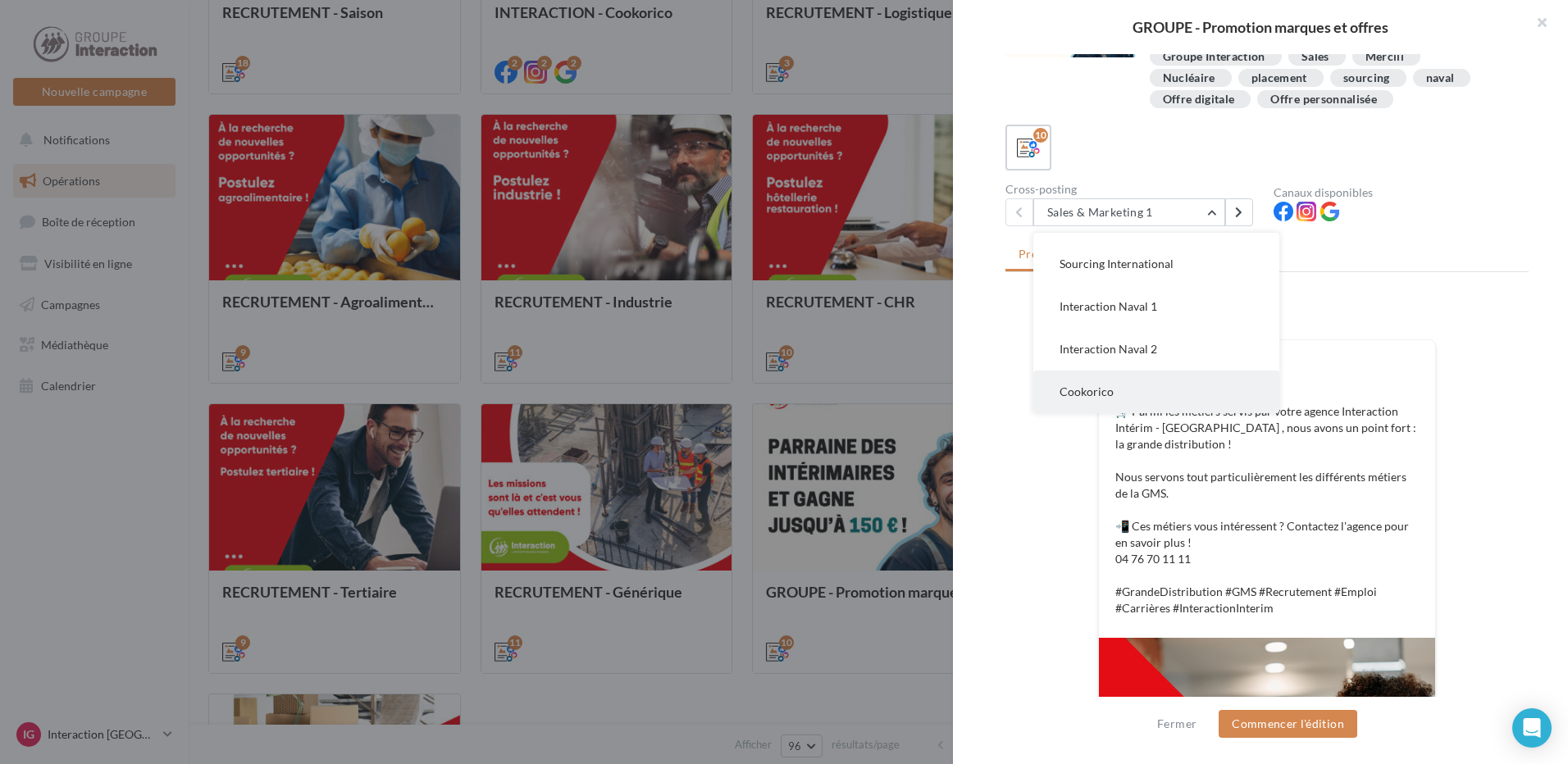
click at [1115, 386] on button "Cookorico" at bounding box center [1156, 392] width 246 height 43
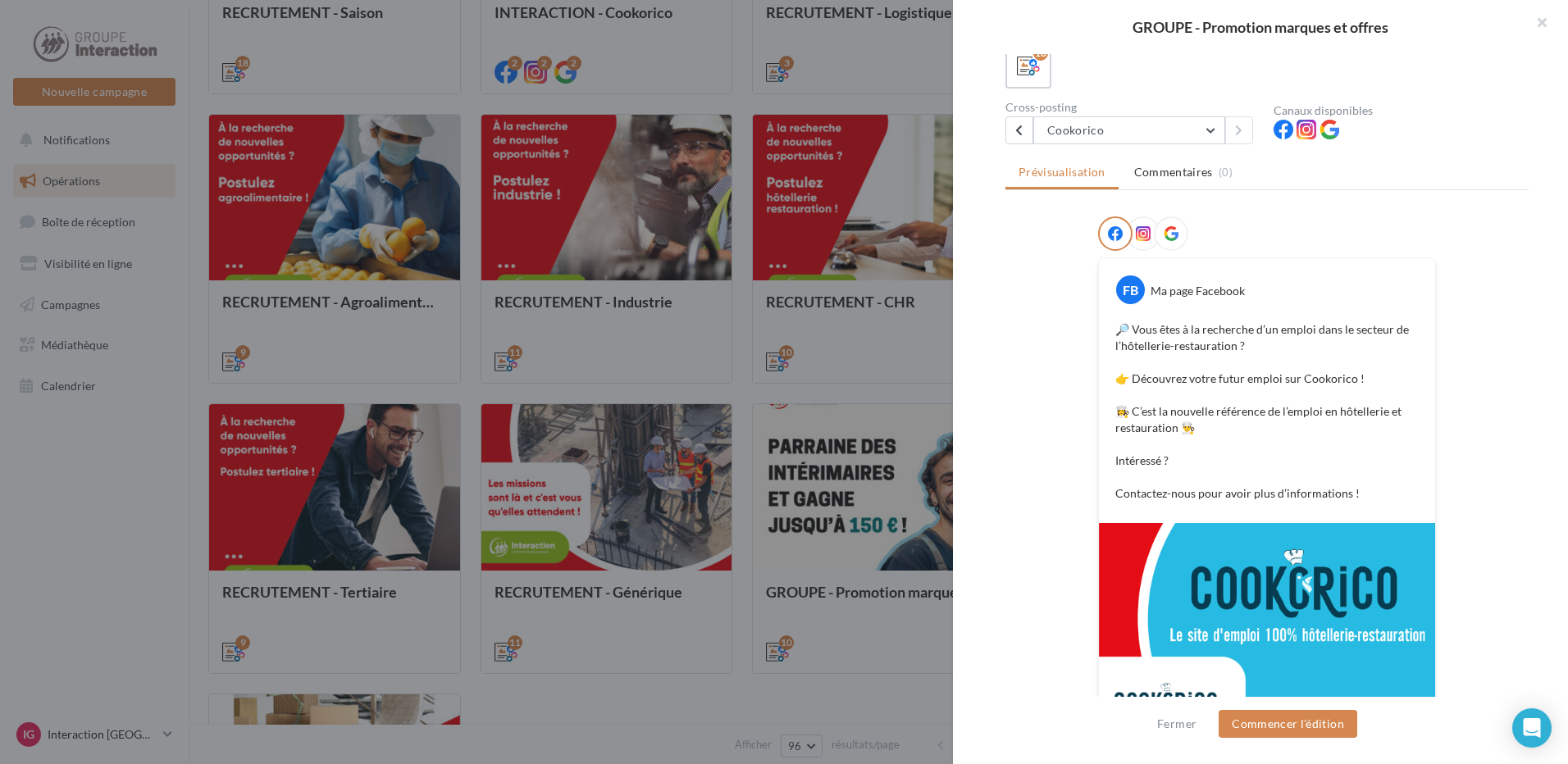
scroll to position [0, 0]
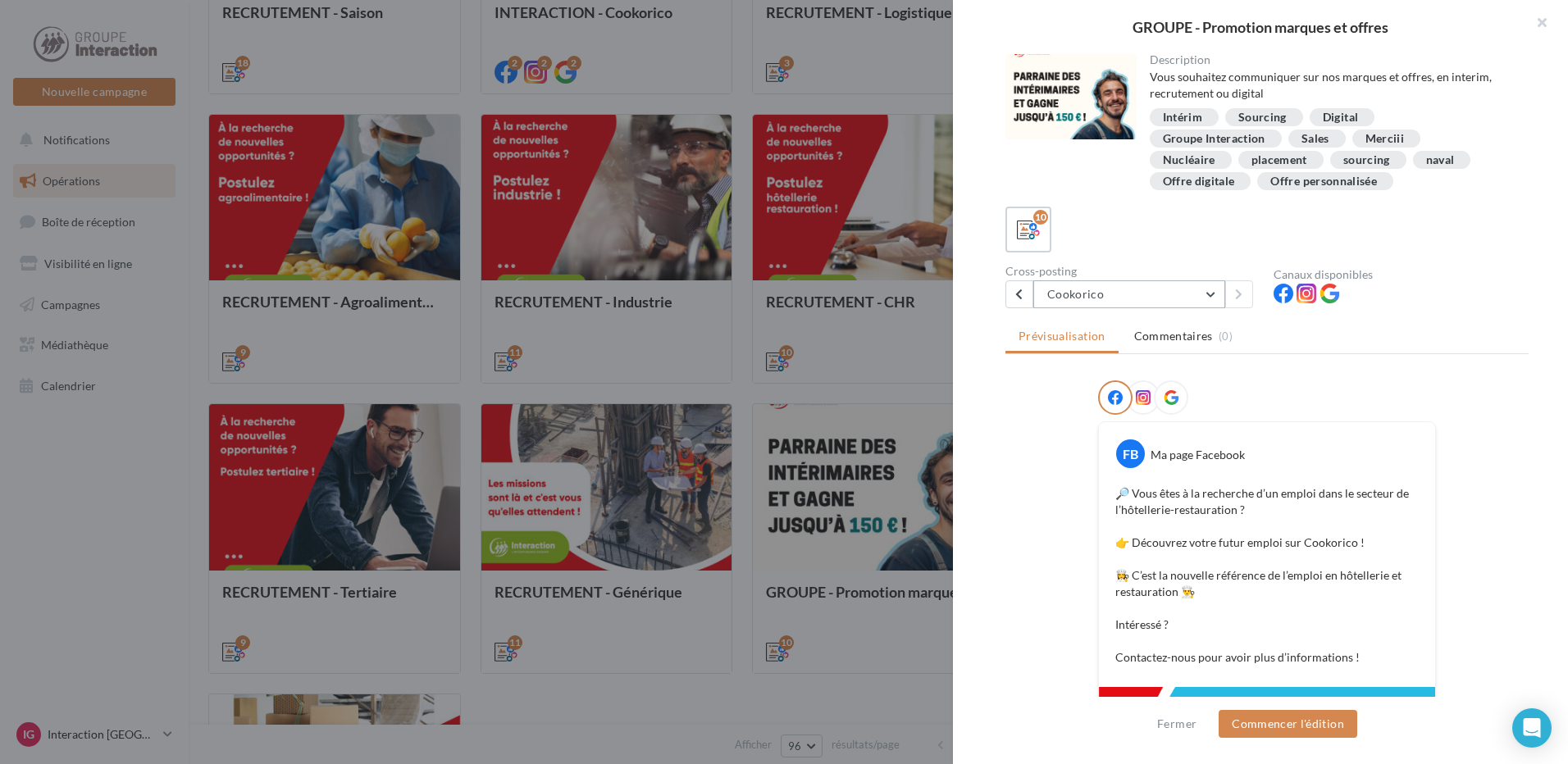
click at [1159, 295] on button "Cookorico" at bounding box center [1128, 295] width 192 height 28
click at [640, 670] on div at bounding box center [784, 382] width 1568 height 764
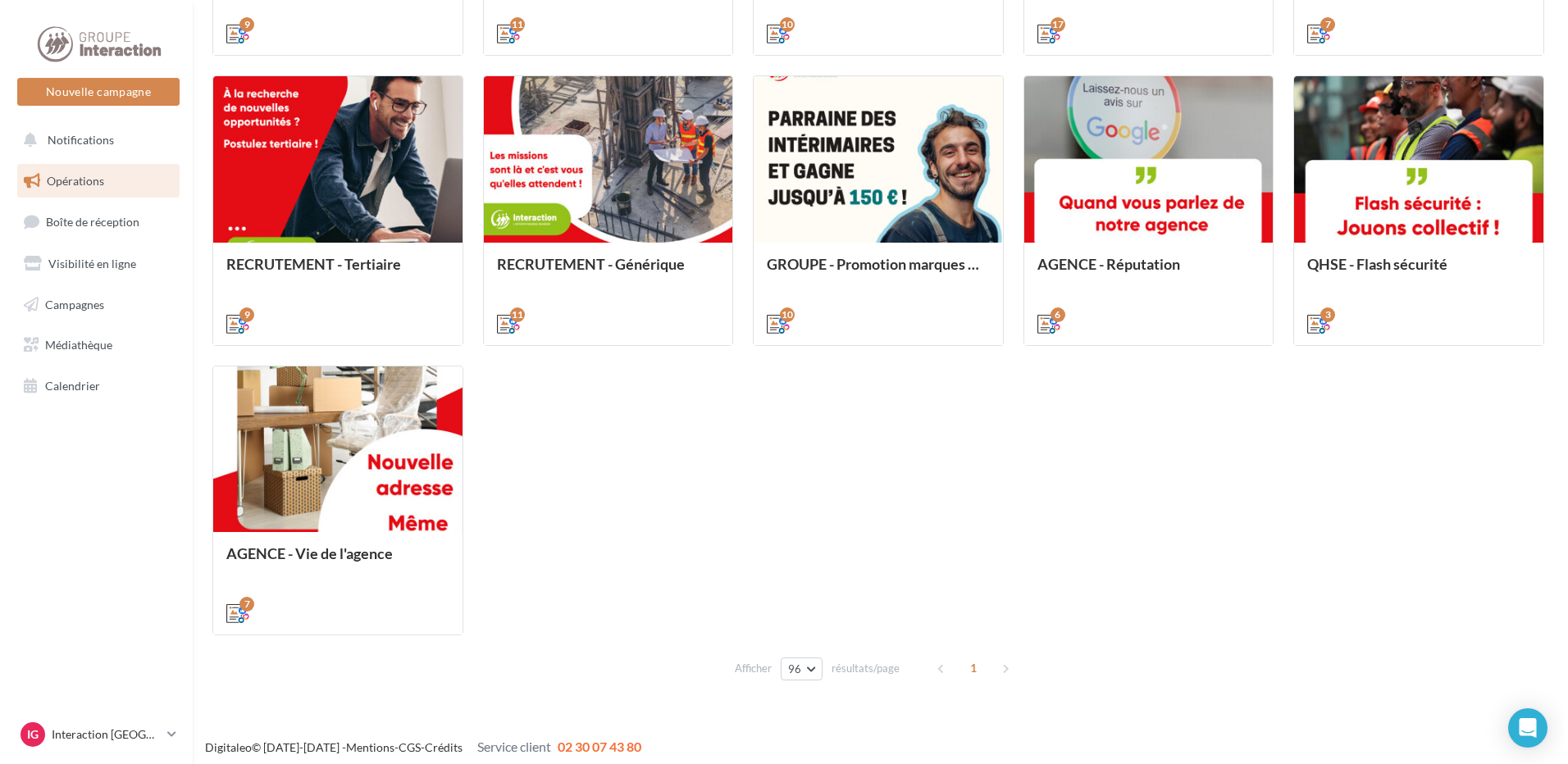
scroll to position [1200, 0]
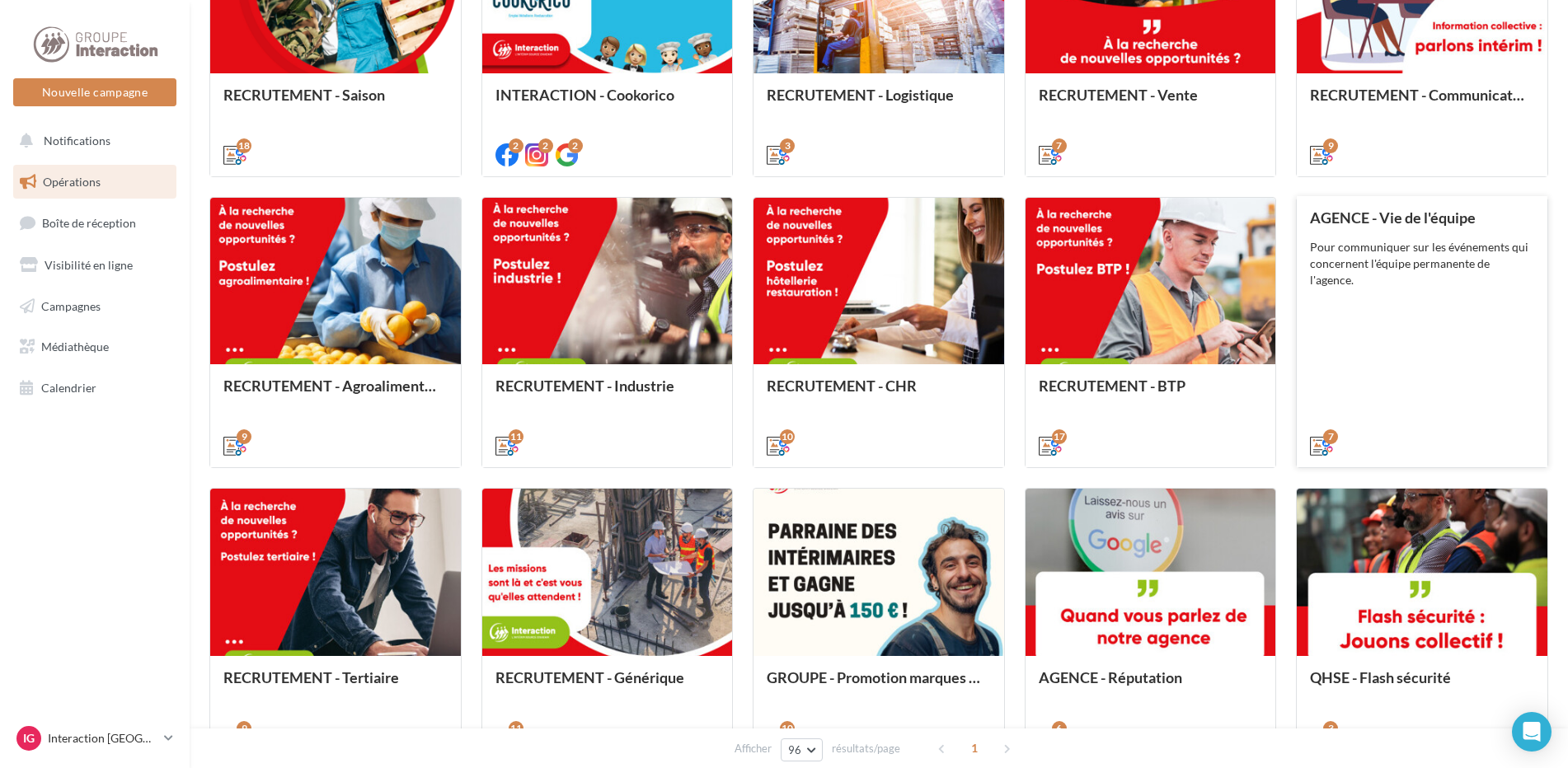
click at [1405, 281] on div "Pour communiquer sur les événements qui concernent l'équipe permanente de l'age…" at bounding box center [1422, 264] width 224 height 50
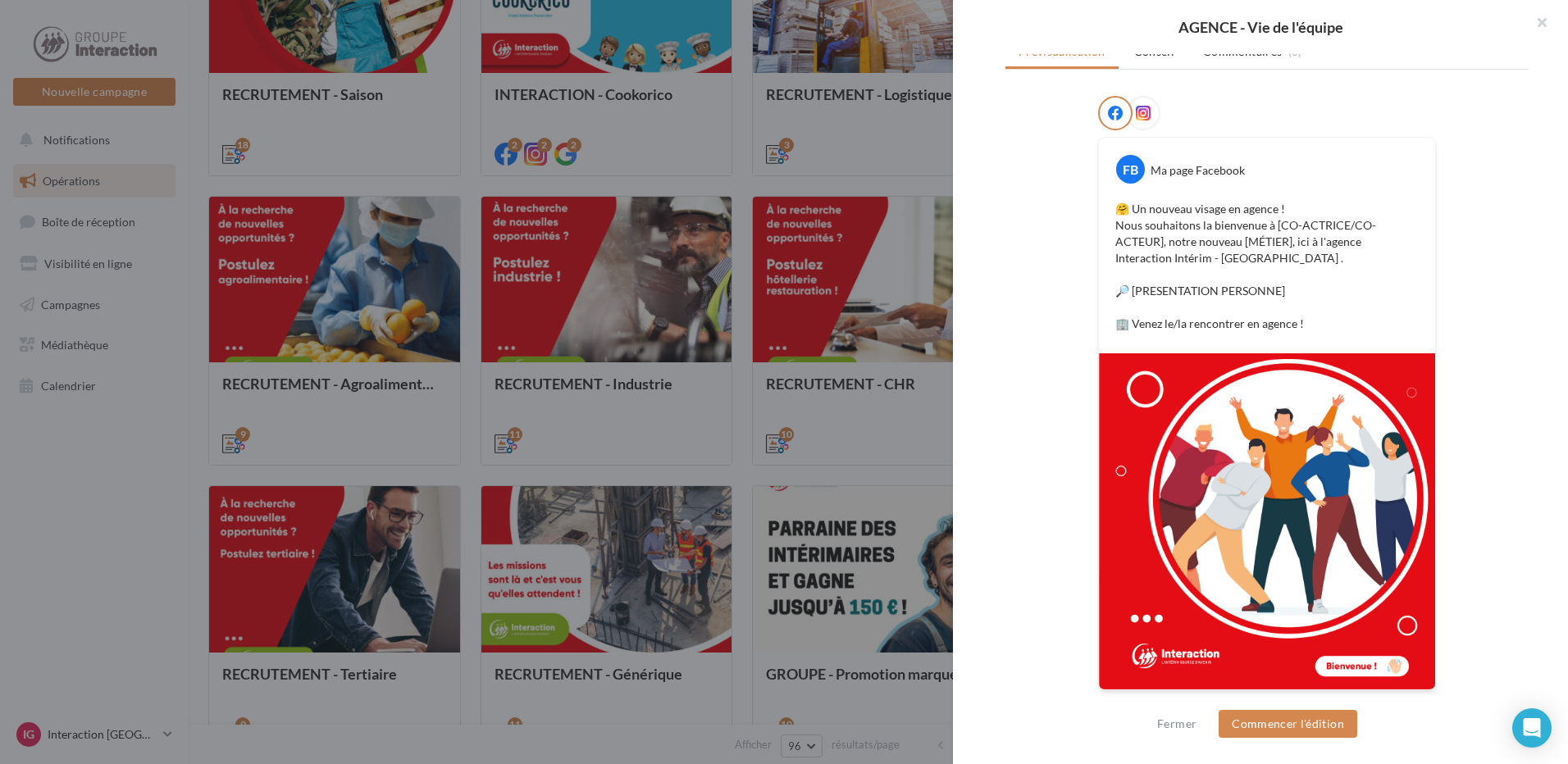
scroll to position [0, 0]
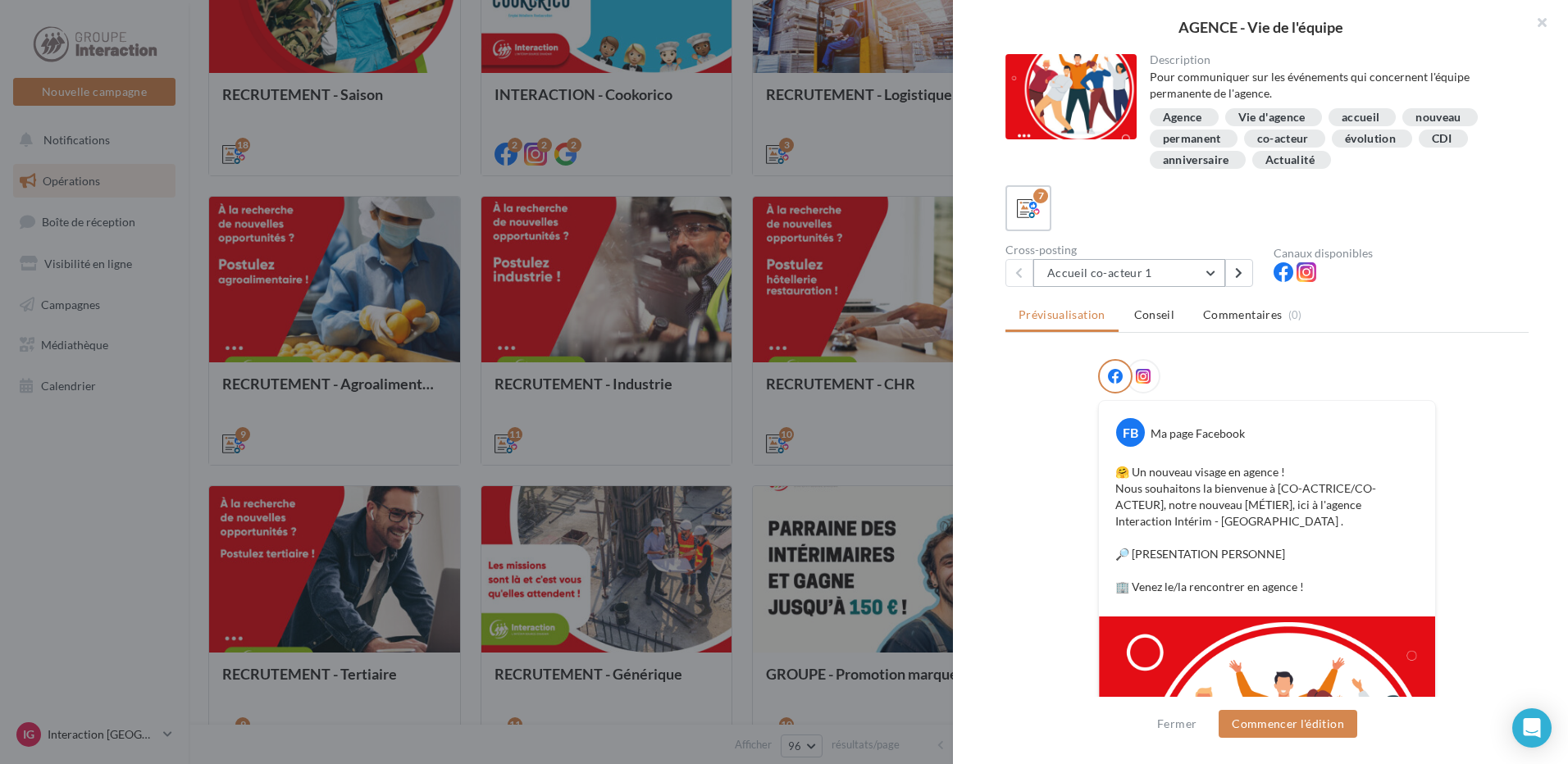
click at [1204, 273] on button "Accueil co-acteur 1" at bounding box center [1128, 273] width 192 height 28
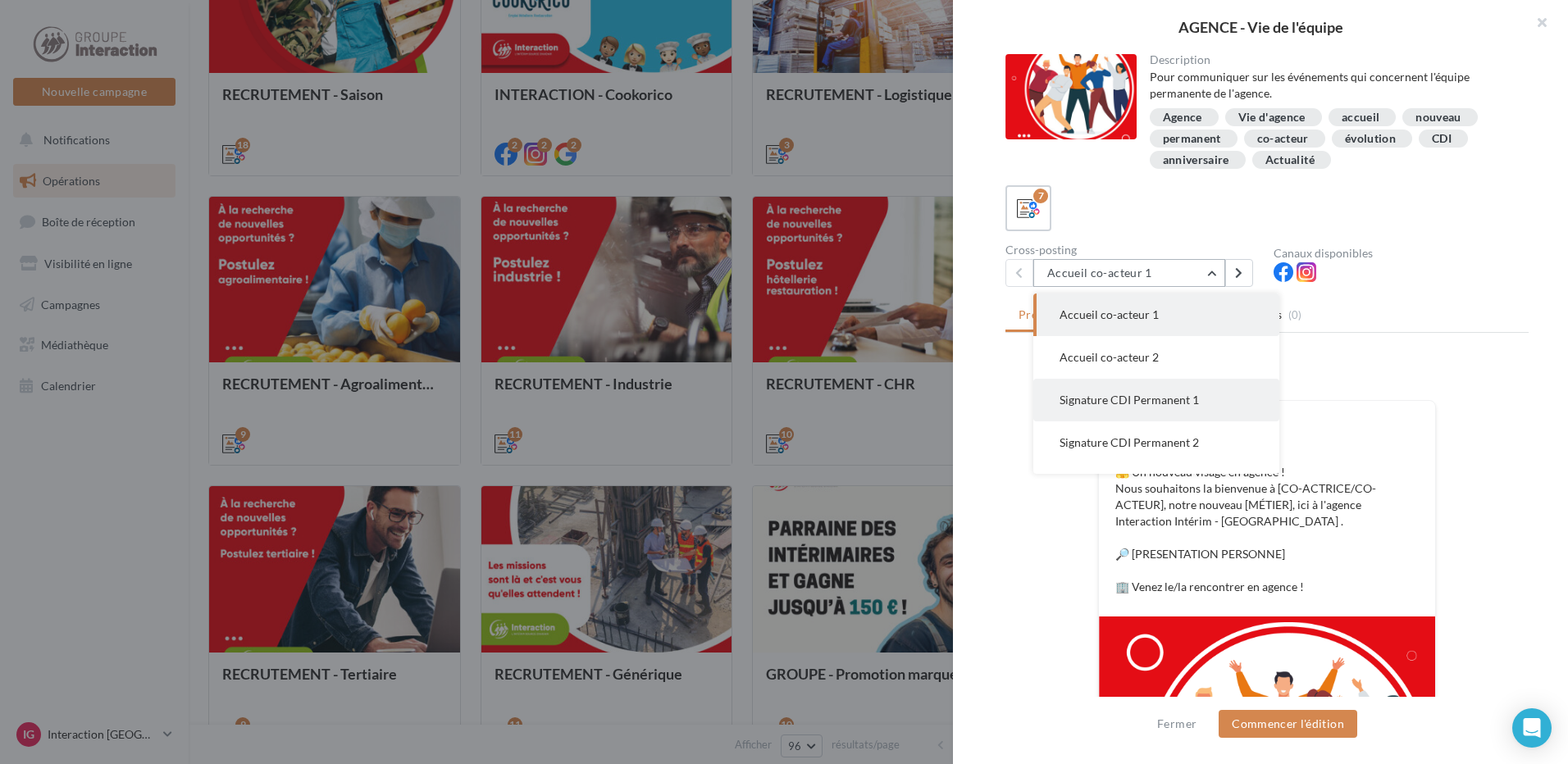
scroll to position [82, 0]
click at [1145, 326] on button "Signature CDI Permanent 1" at bounding box center [1156, 319] width 246 height 43
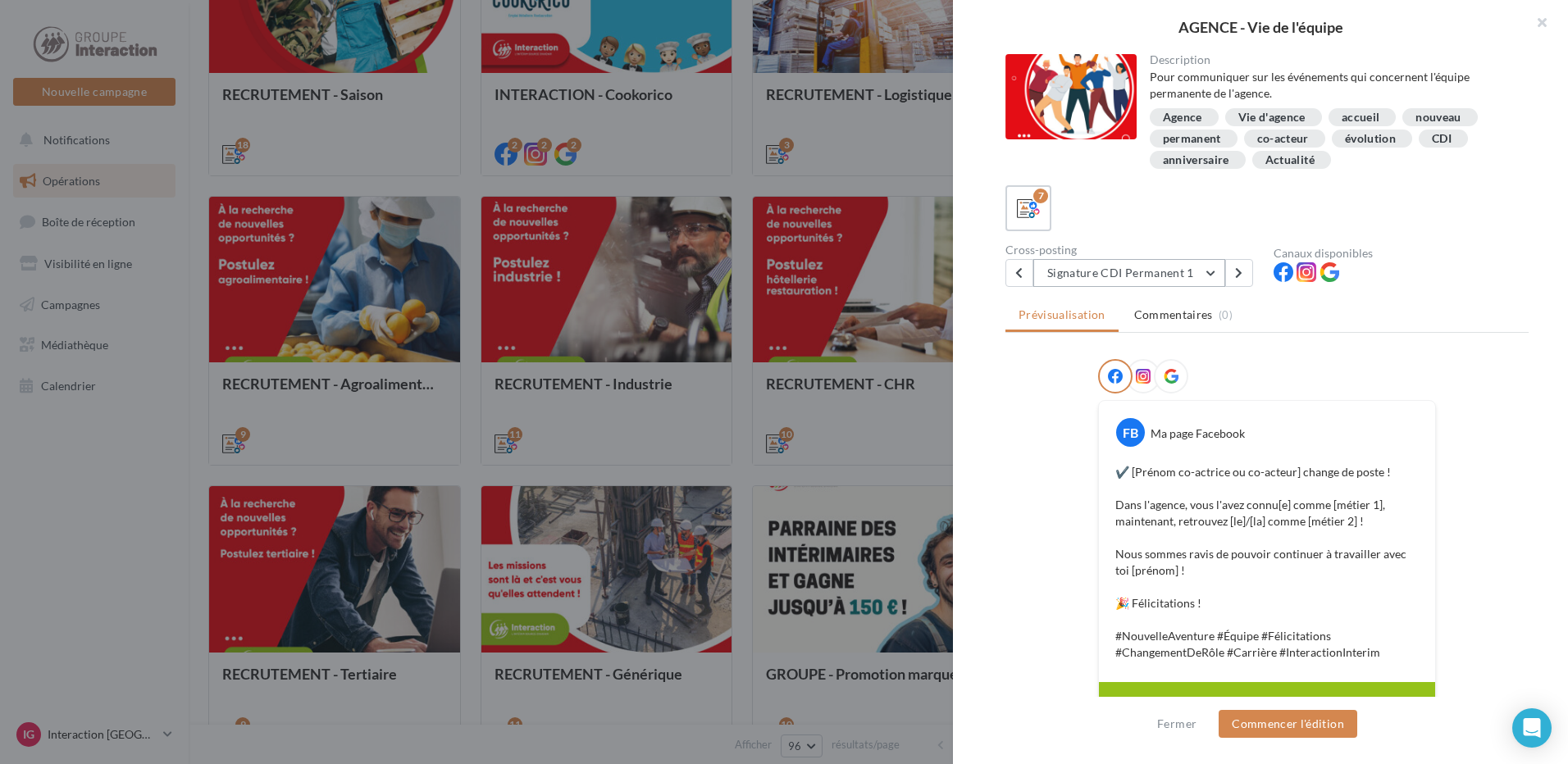
click at [1220, 275] on button "Signature CDI Permanent 1" at bounding box center [1128, 273] width 192 height 28
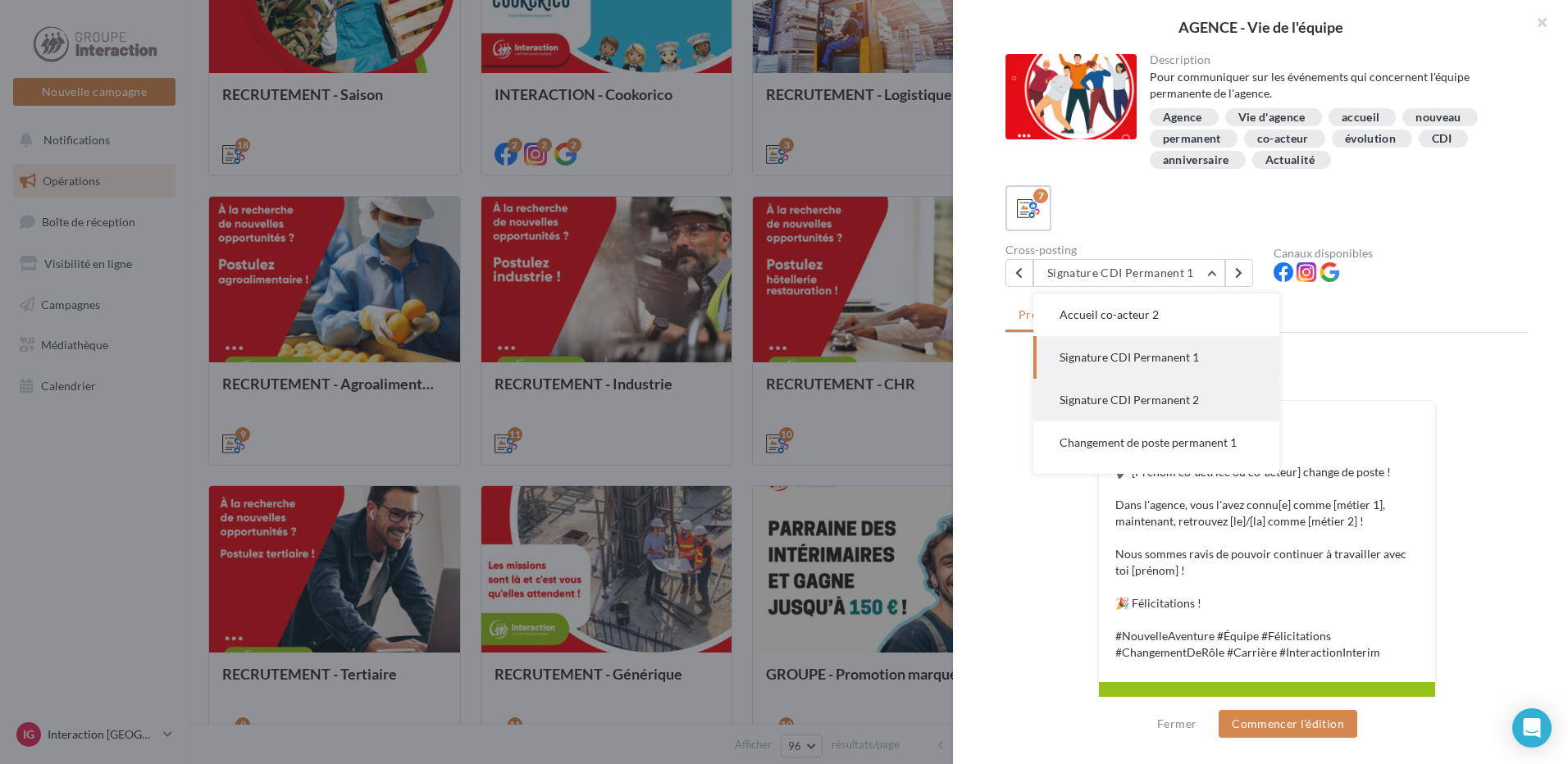
click at [1193, 406] on span "Signature CDI Permanent 2" at bounding box center [1128, 399] width 139 height 14
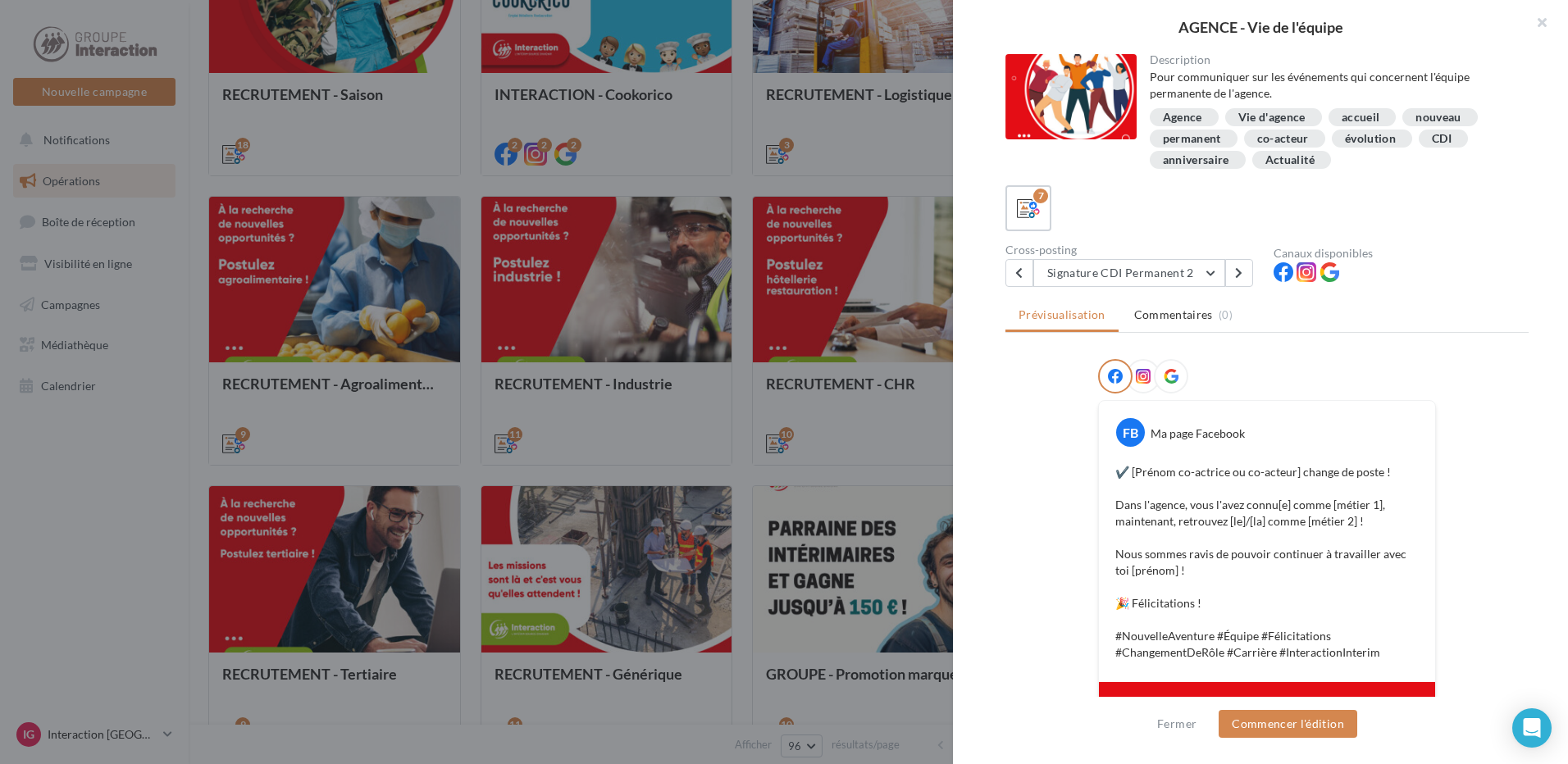
click at [1193, 287] on div "Description Pour communiquer sur les événements qui concernent l'équipe permane…" at bounding box center [1266, 383] width 628 height 658
click at [1198, 276] on button "Signature CDI Permanent 2" at bounding box center [1128, 273] width 192 height 28
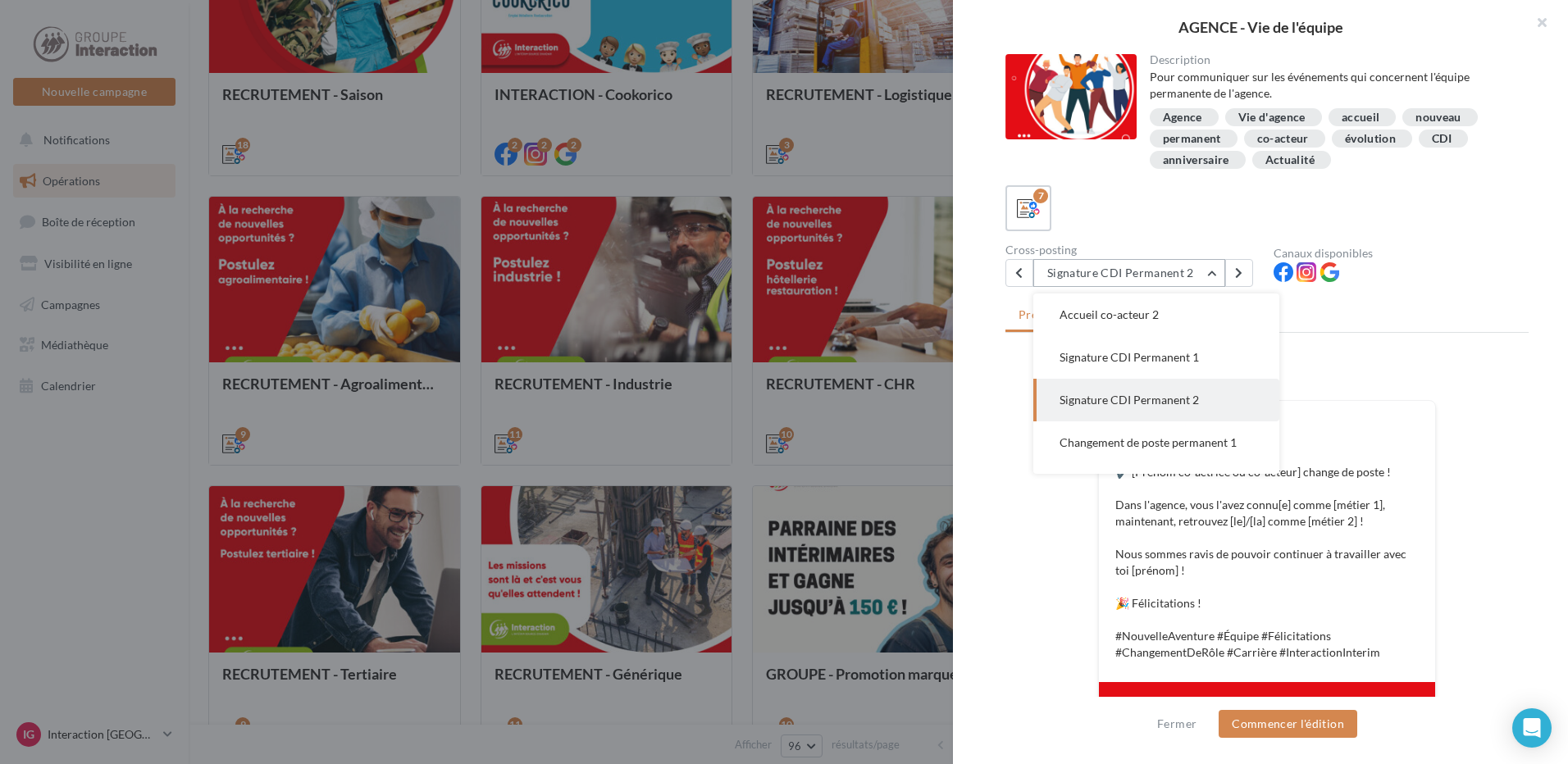
scroll to position [86, 0]
click at [1171, 406] on span "Changement de poste permanent 1" at bounding box center [1147, 399] width 177 height 14
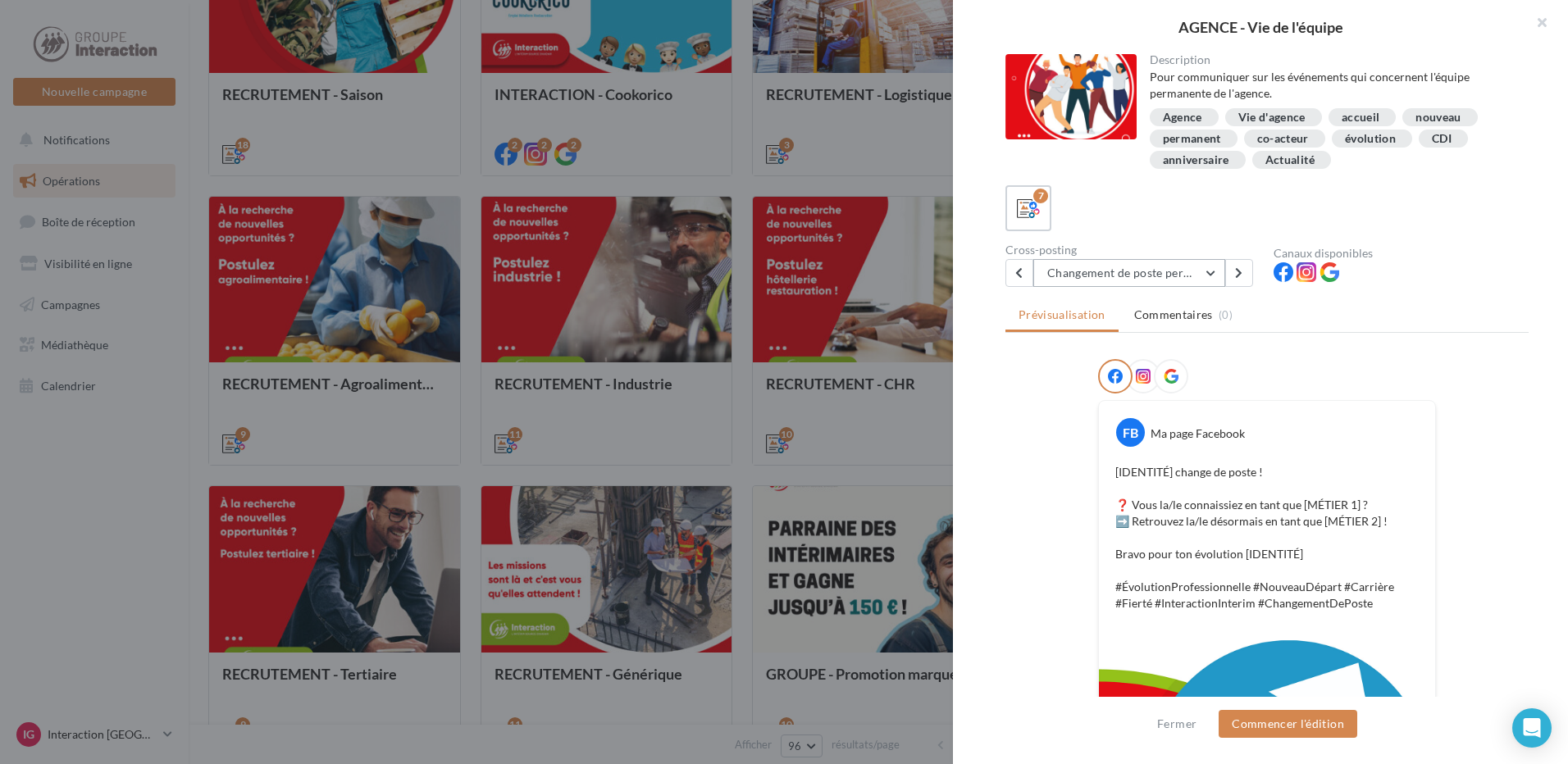
click at [1119, 273] on button "Changement de poste permanent 1" at bounding box center [1128, 273] width 192 height 28
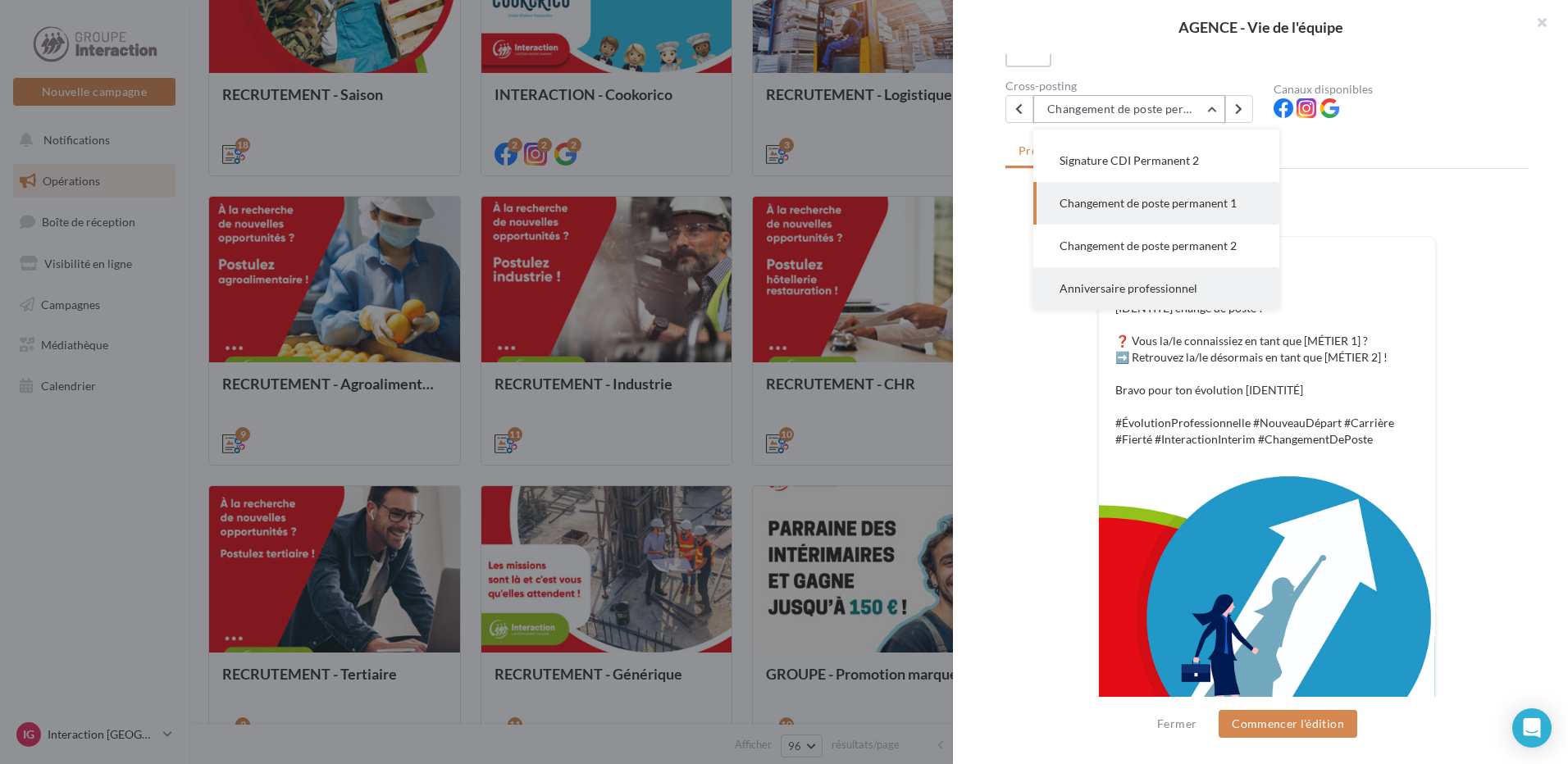
scroll to position [0, 0]
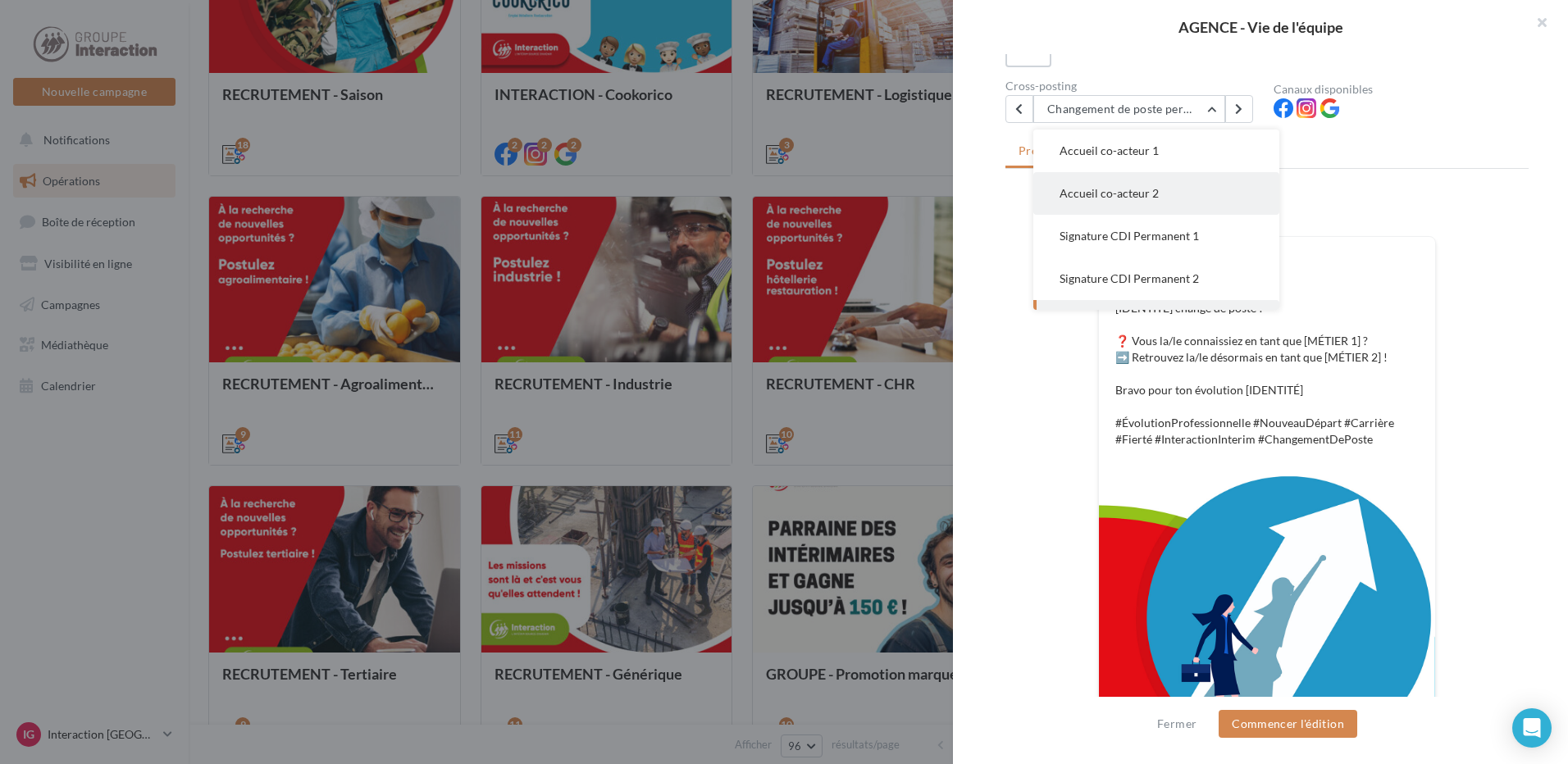
click at [1137, 198] on span "Accueil co-acteur 2" at bounding box center [1109, 193] width 100 height 14
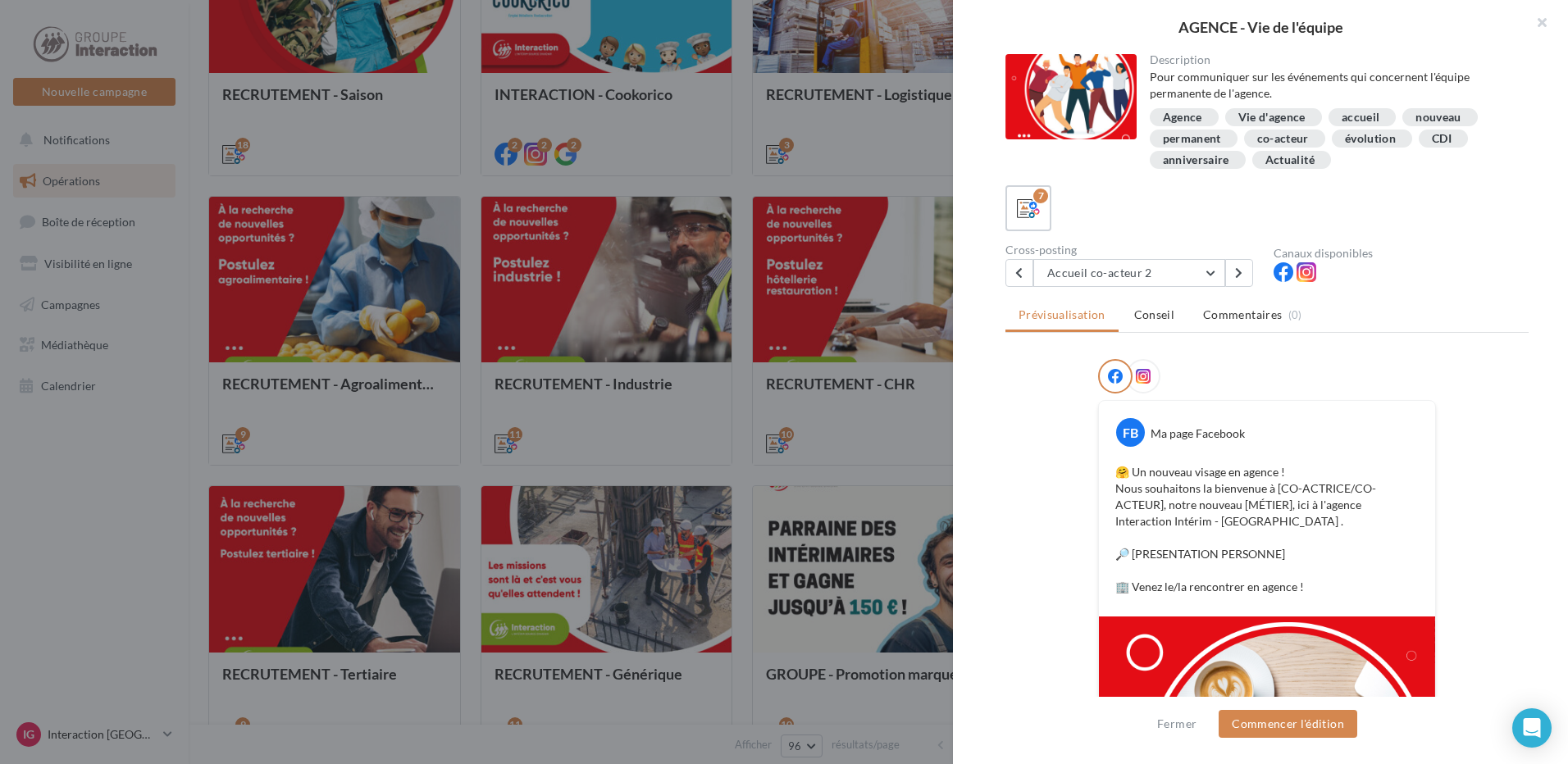
click at [841, 423] on div at bounding box center [784, 382] width 1568 height 764
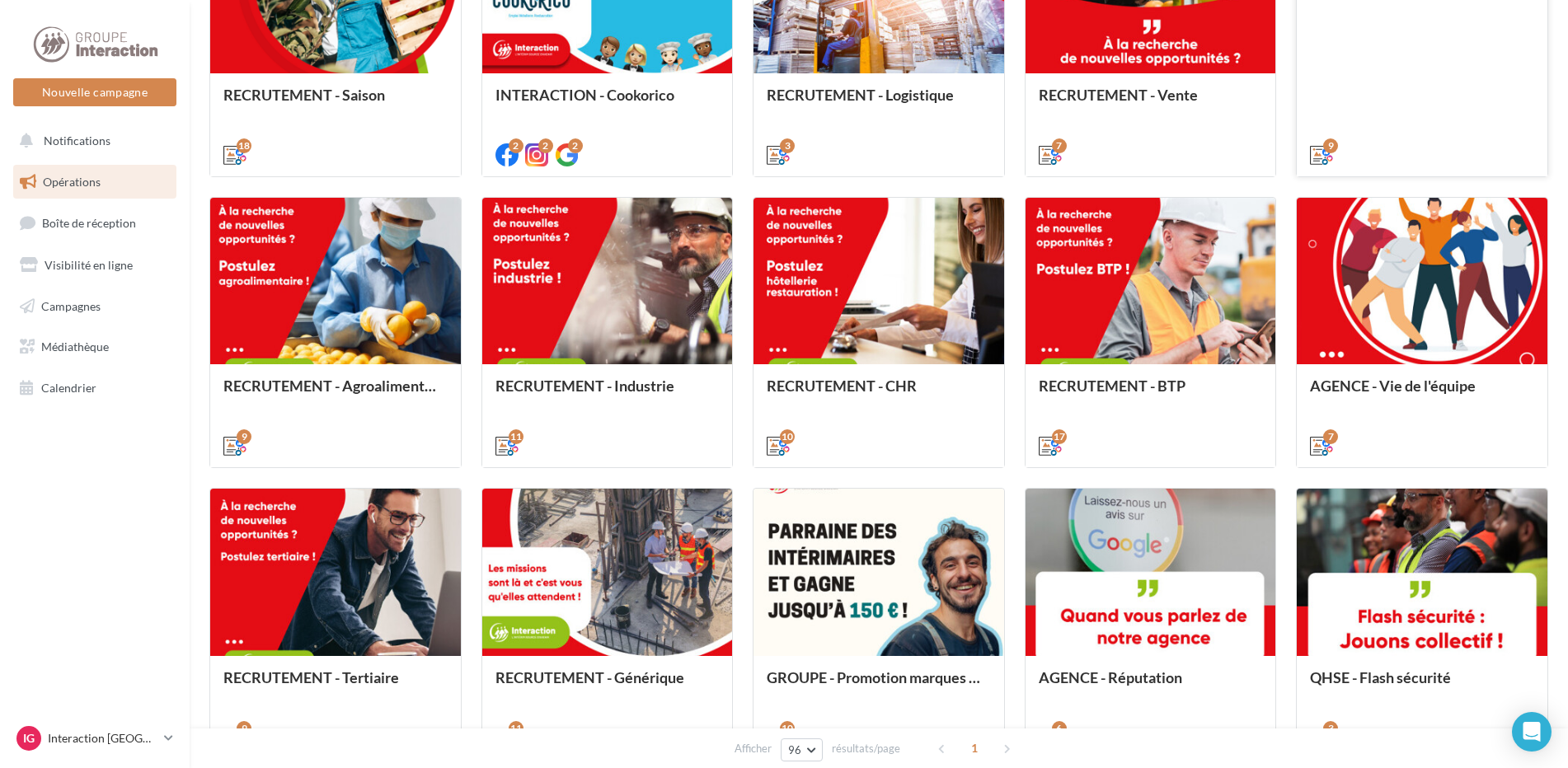
click at [1484, 98] on div "RECRUTEMENT - Communication externe Vous organisez ou participez à un événement…" at bounding box center [1422, 40] width 224 height 243
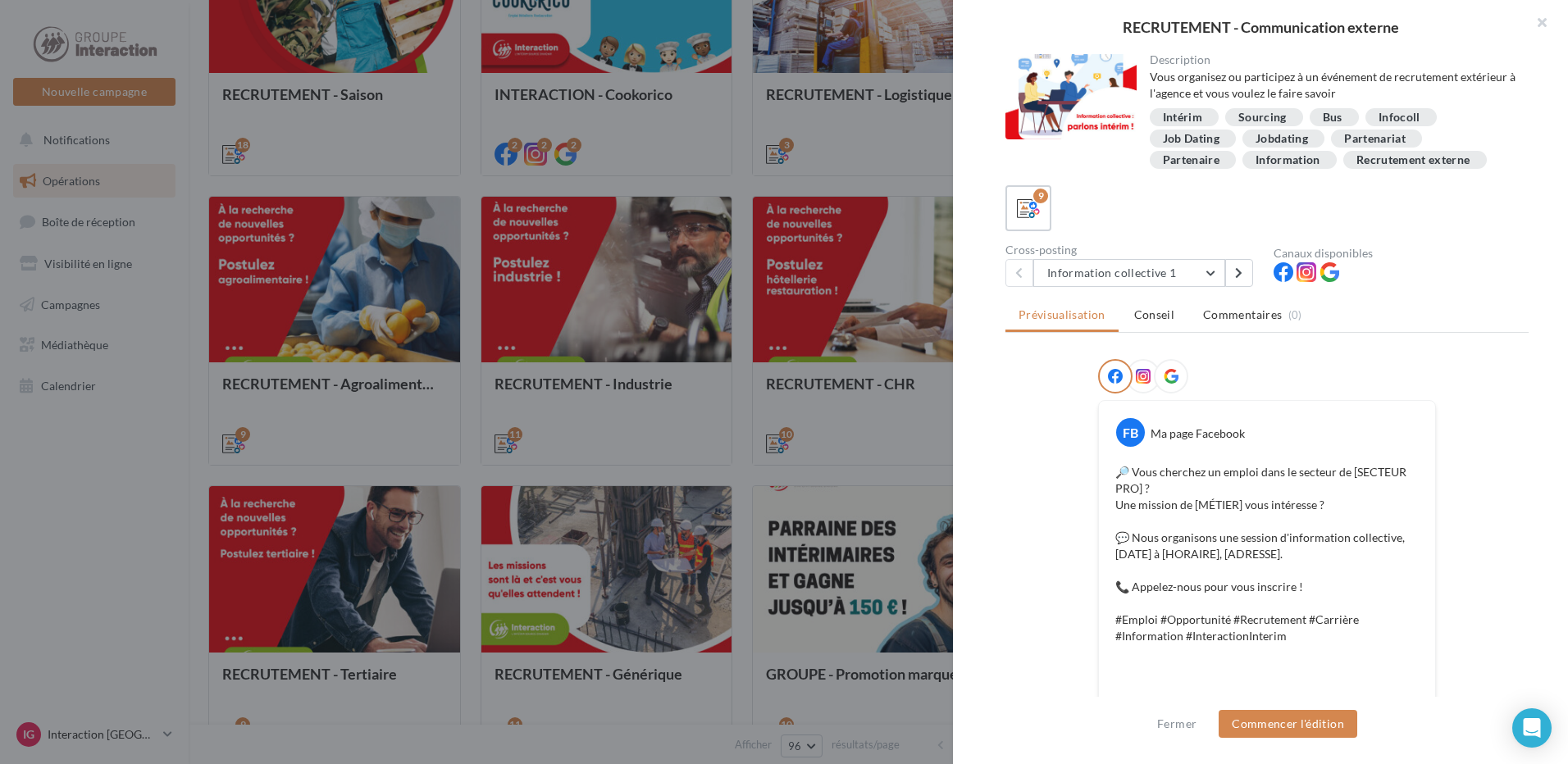
click at [895, 273] on div at bounding box center [784, 382] width 1568 height 764
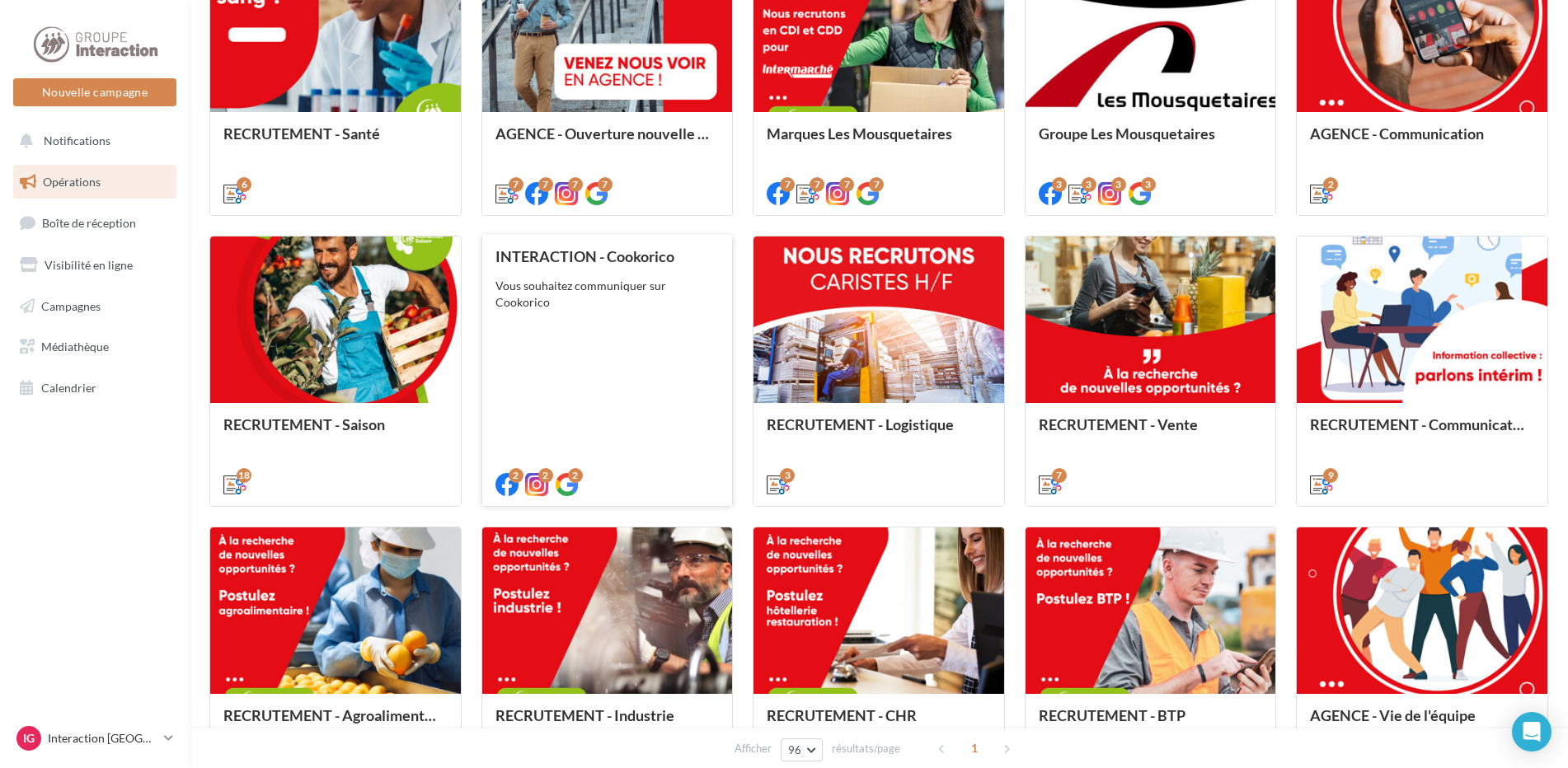
scroll to position [794, 0]
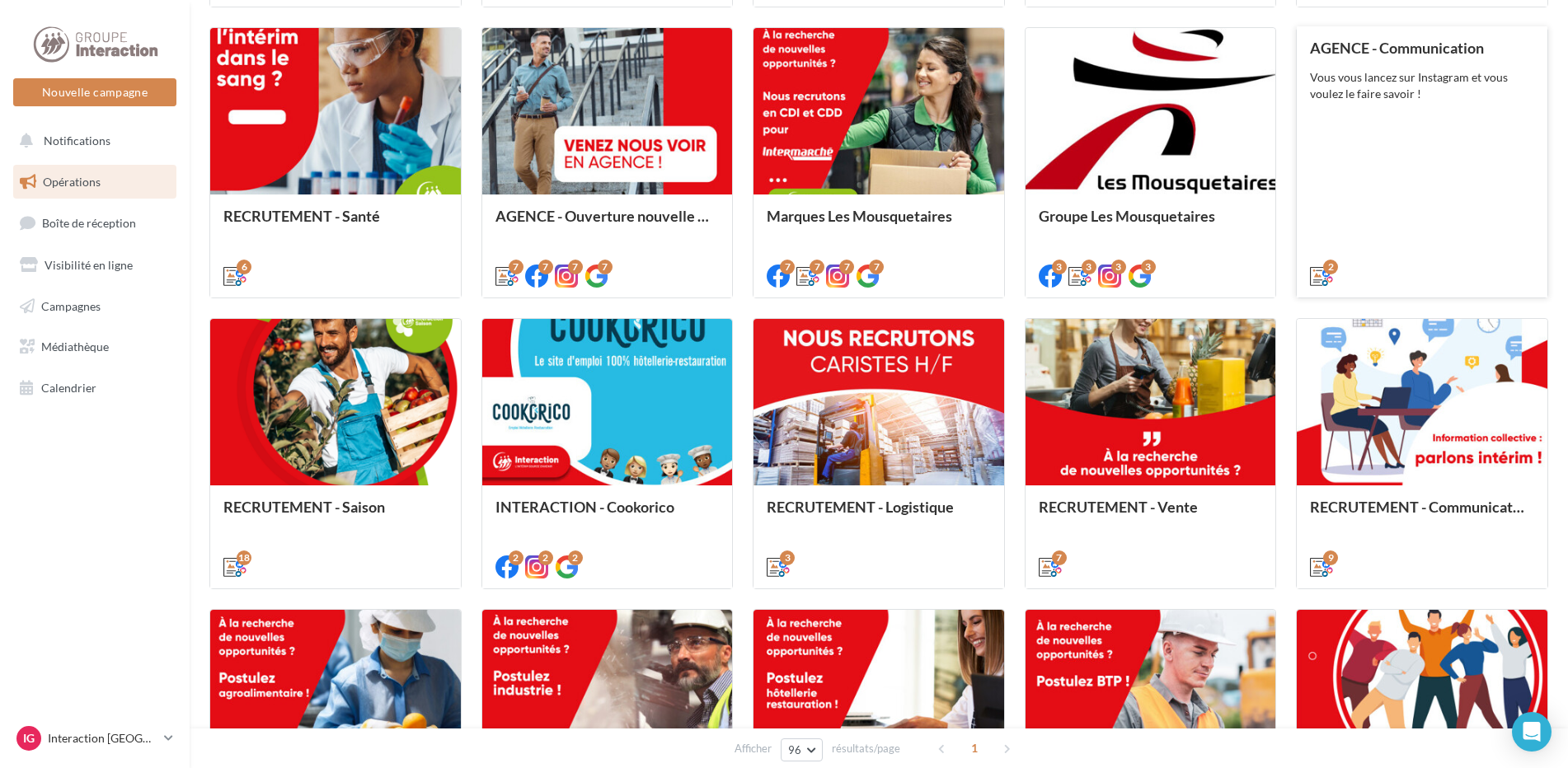
click at [1410, 146] on div "AGENCE - Communication Vous vous lancez sur Instagram et vous voulez le faire s…" at bounding box center [1422, 161] width 224 height 243
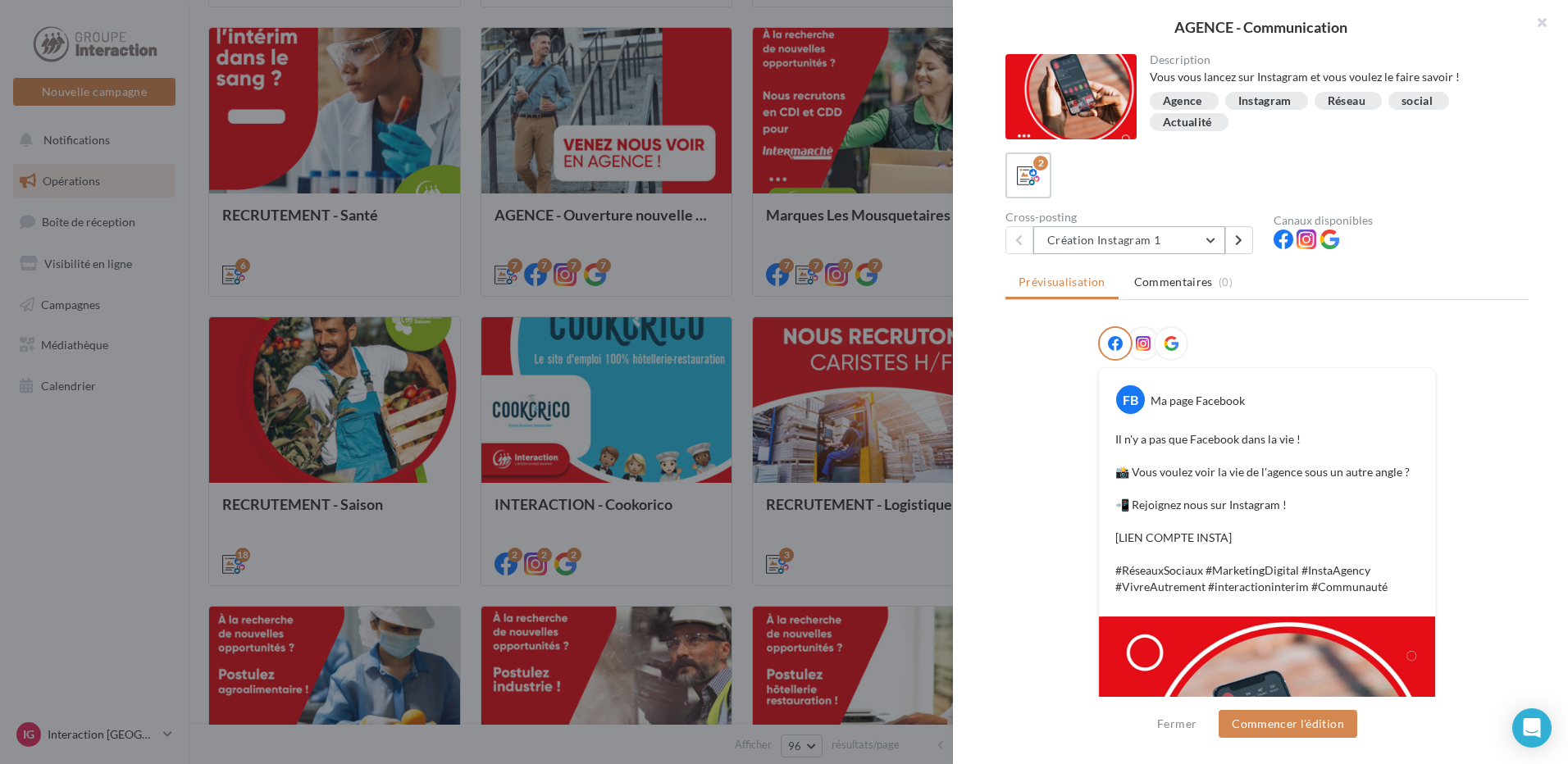
click at [1215, 244] on button "Création Instagram 1" at bounding box center [1128, 240] width 192 height 28
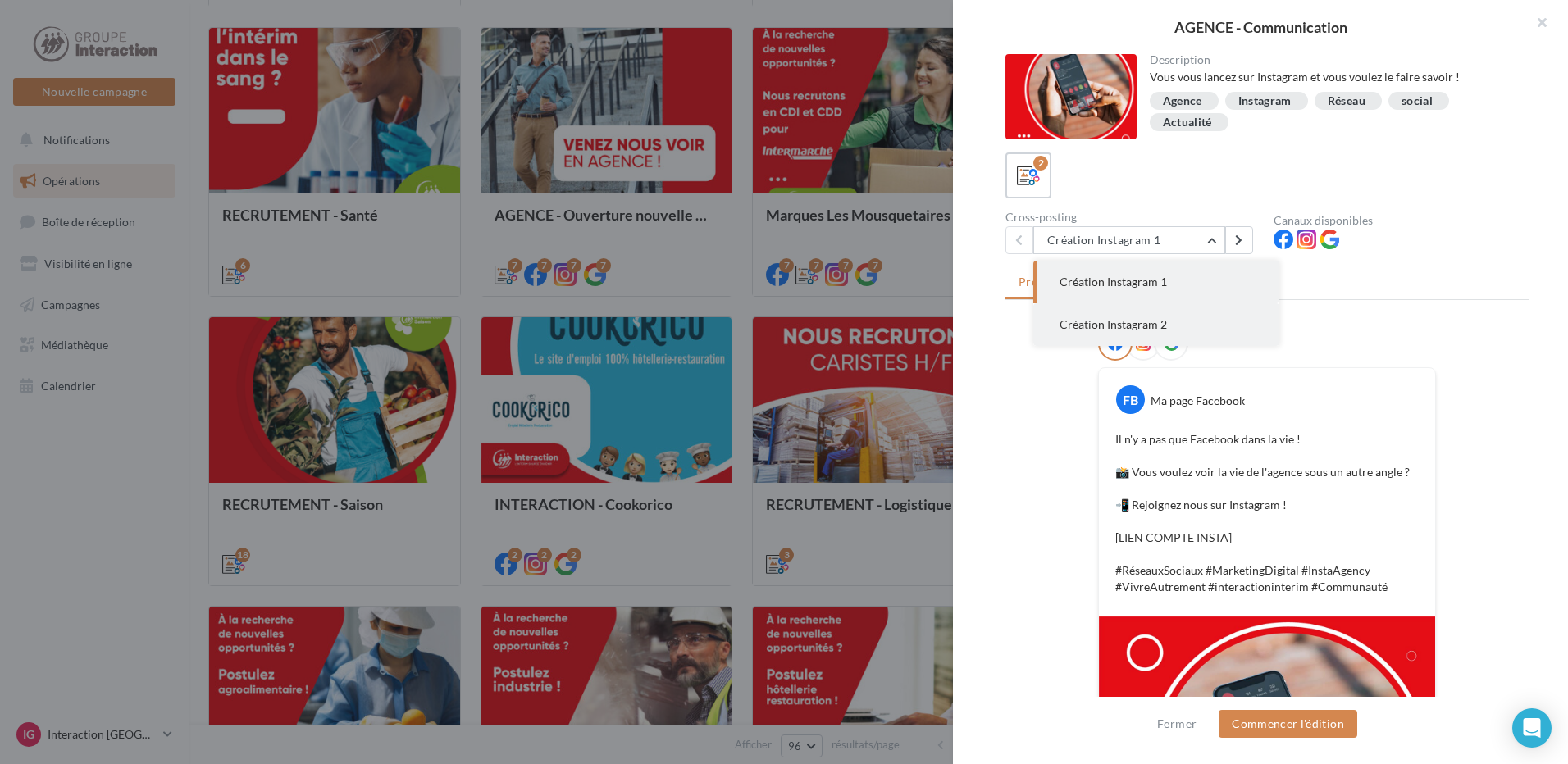
click at [1169, 320] on button "Création Instagram 2" at bounding box center [1156, 325] width 246 height 43
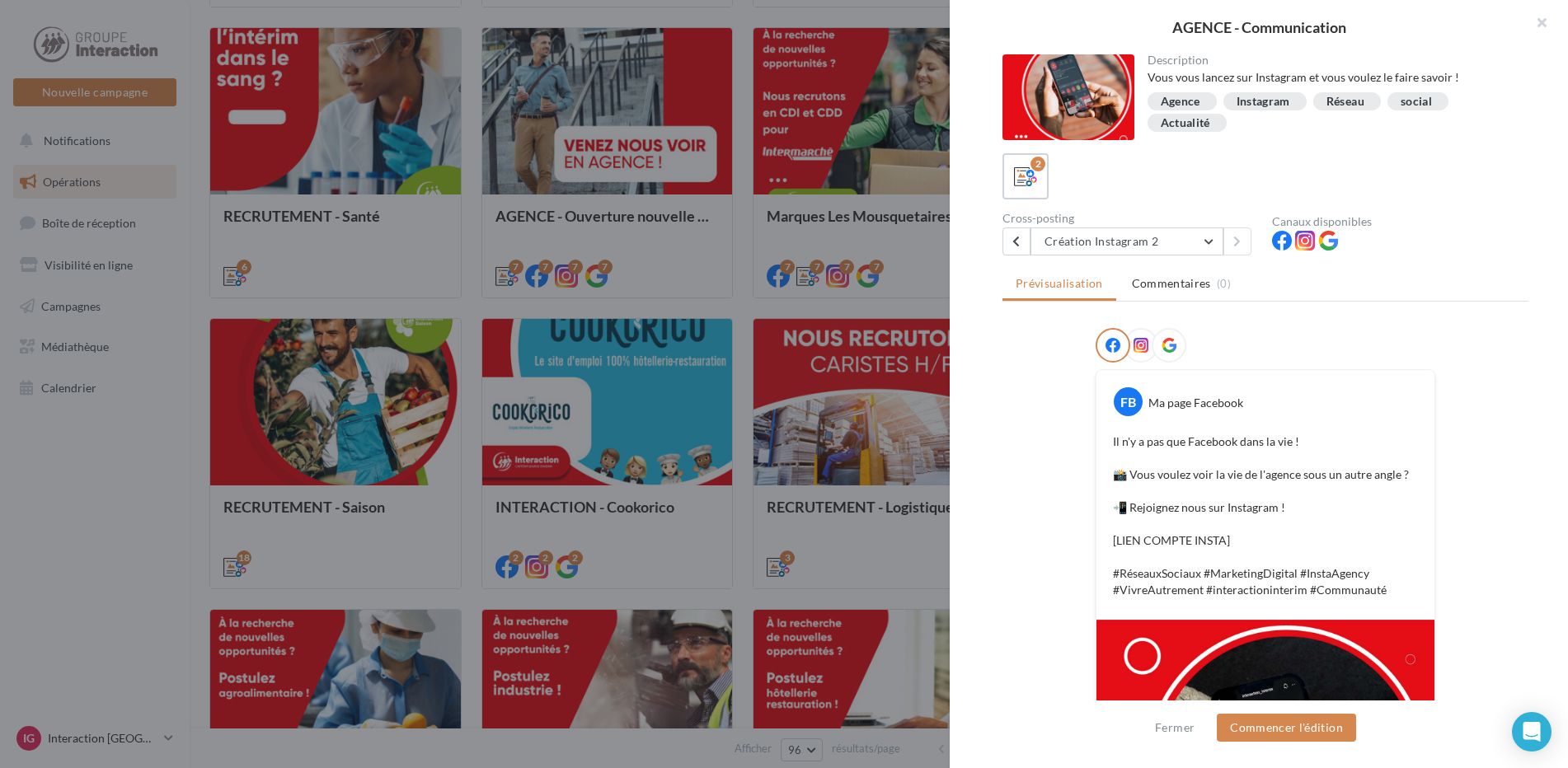
click at [503, 299] on div at bounding box center [784, 384] width 1568 height 768
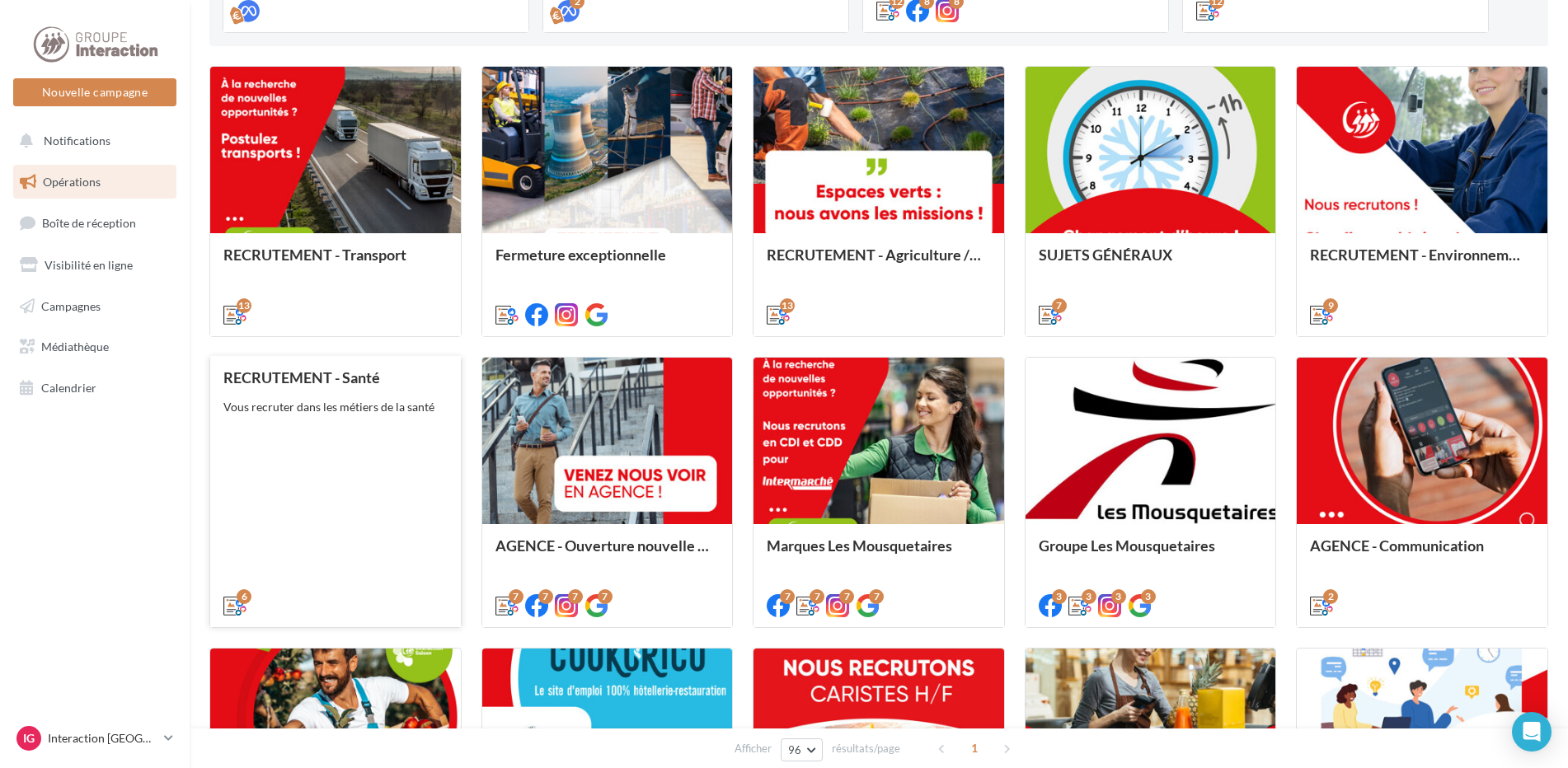
scroll to position [134, 0]
